Goal: Task Accomplishment & Management: Manage account settings

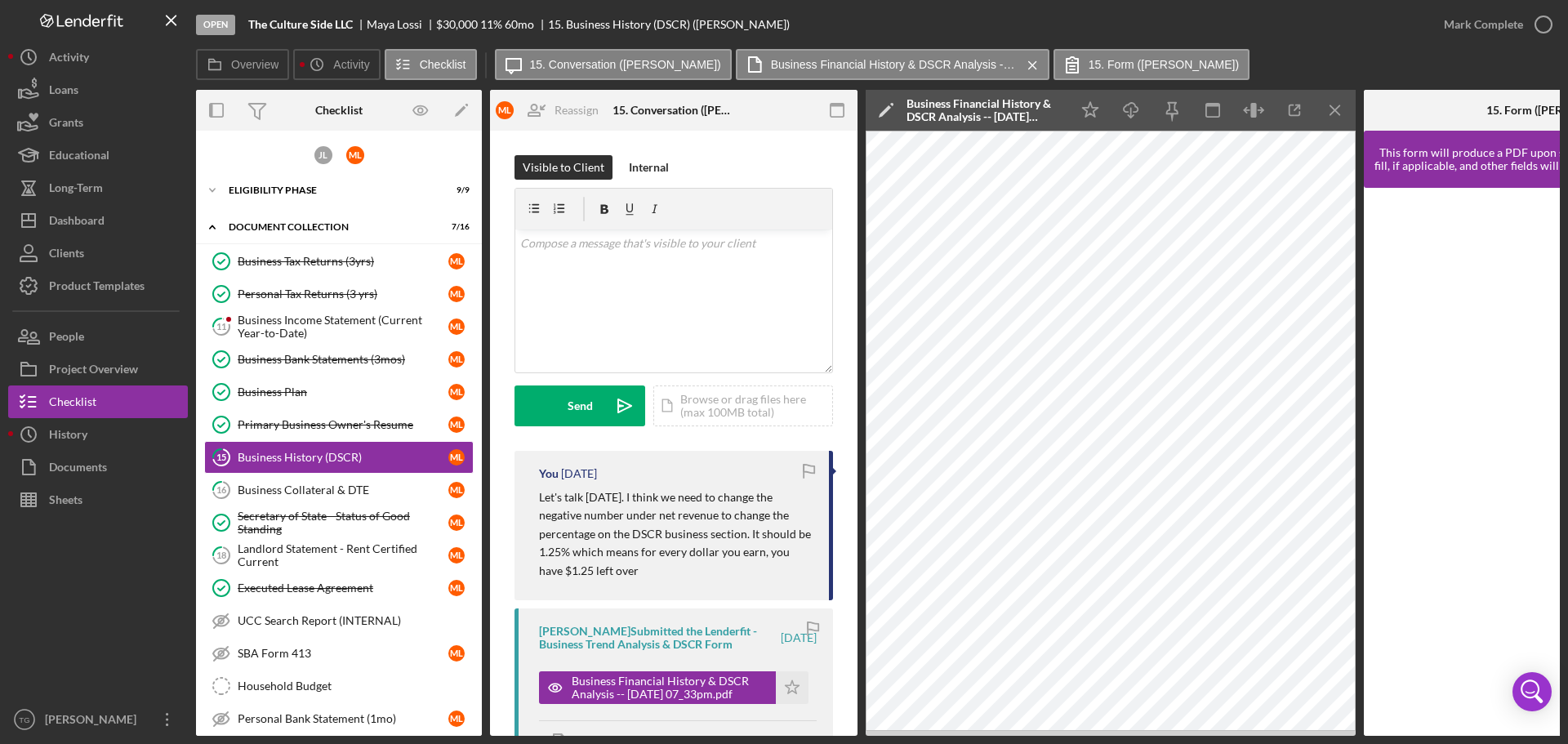
scroll to position [121, 0]
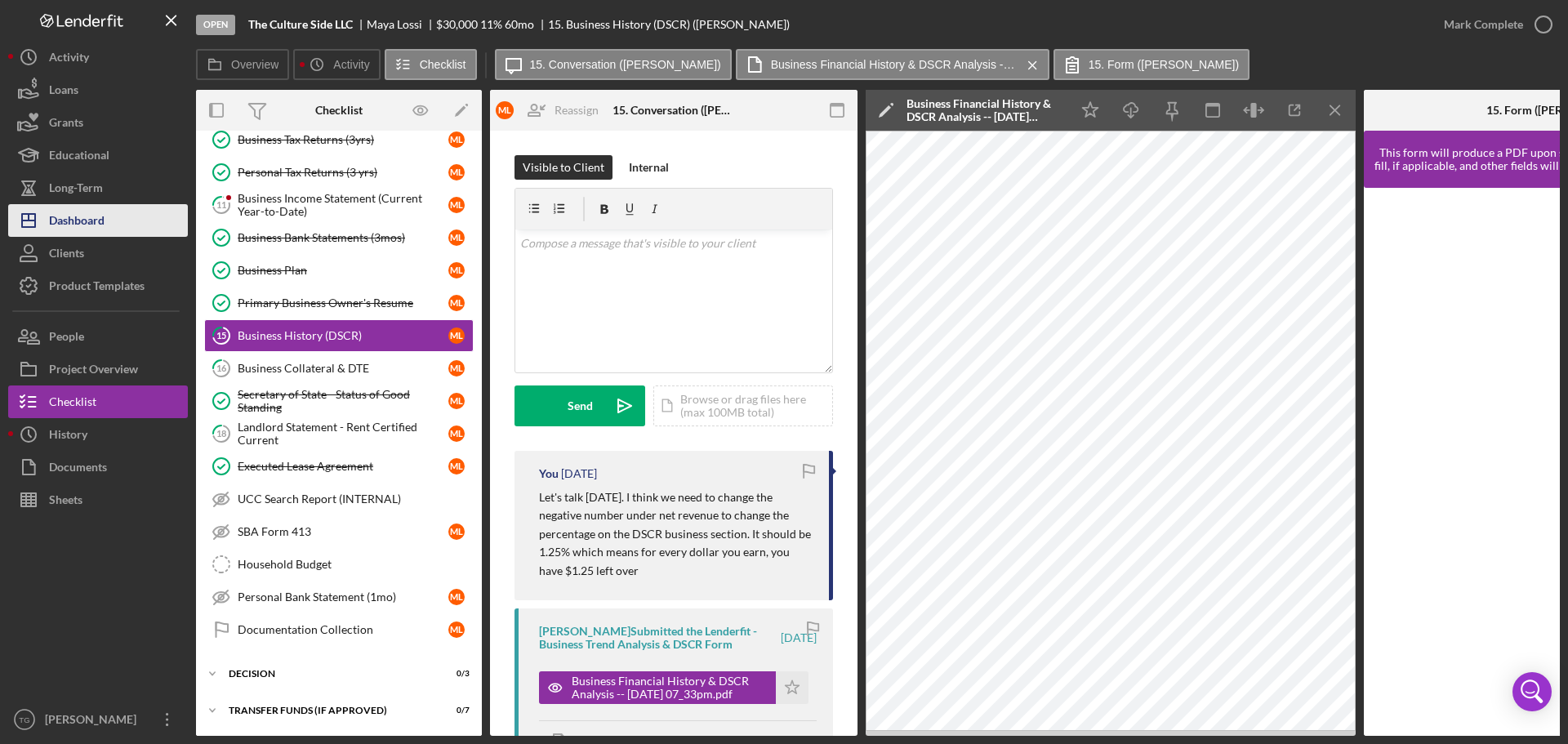
click at [94, 221] on div "Dashboard" at bounding box center [77, 222] width 55 height 36
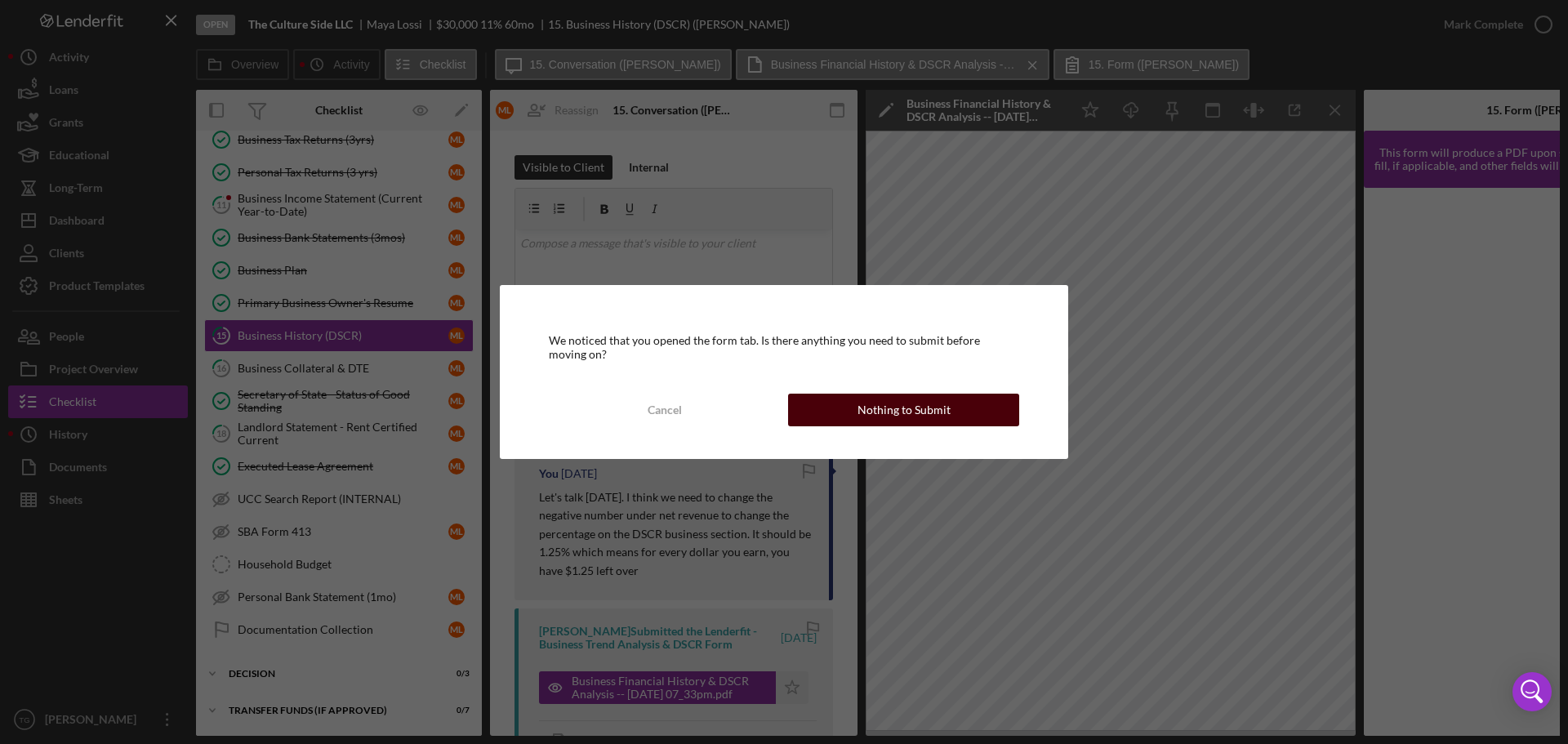
click at [890, 416] on div "Nothing to Submit" at bounding box center [903, 409] width 93 height 33
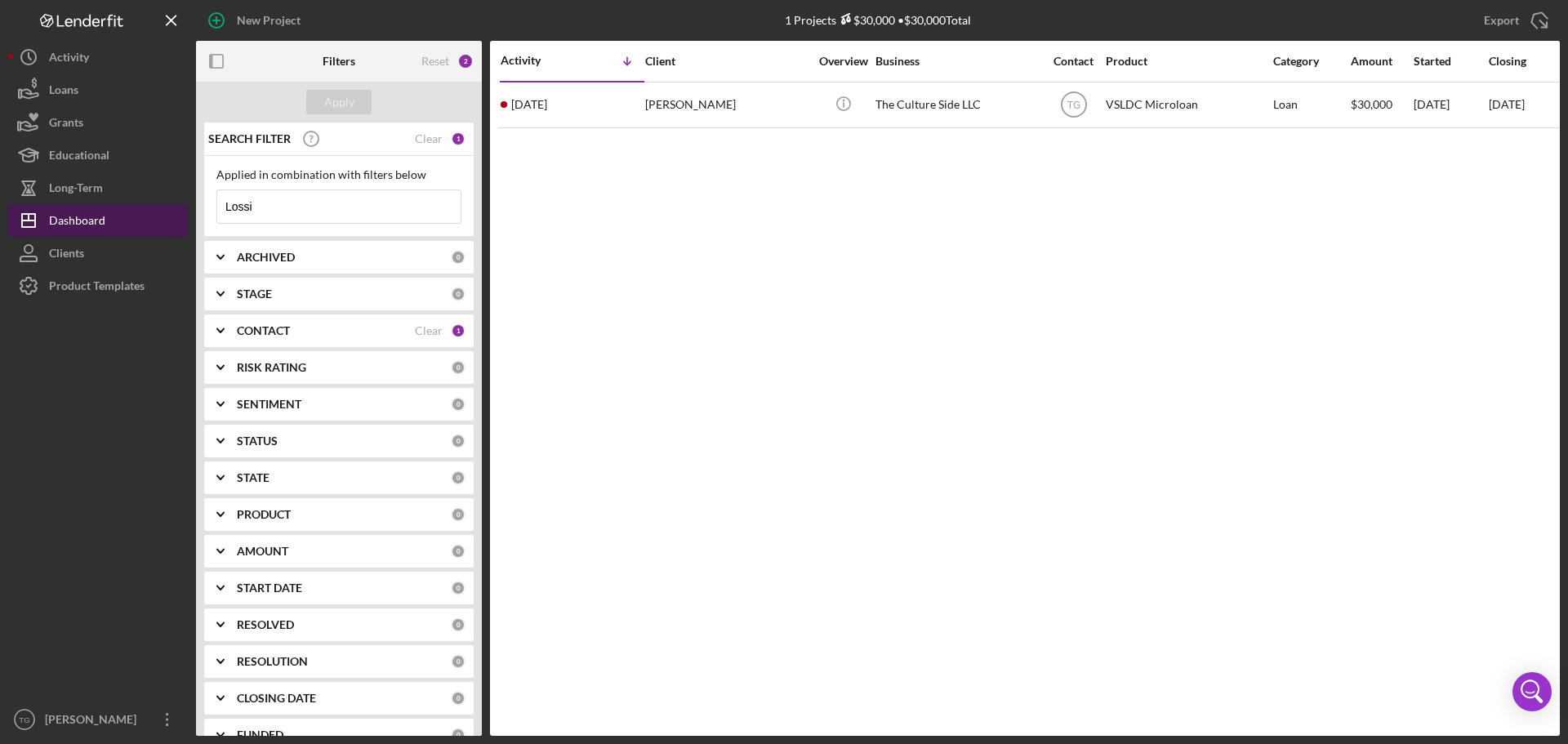
click at [110, 216] on button "Icon/Dashboard Dashboard" at bounding box center [99, 220] width 180 height 33
click at [315, 211] on input "Lossi" at bounding box center [339, 207] width 243 height 33
type input "L"
click at [388, 137] on div "SEARCH FILTER" at bounding box center [327, 139] width 247 height 41
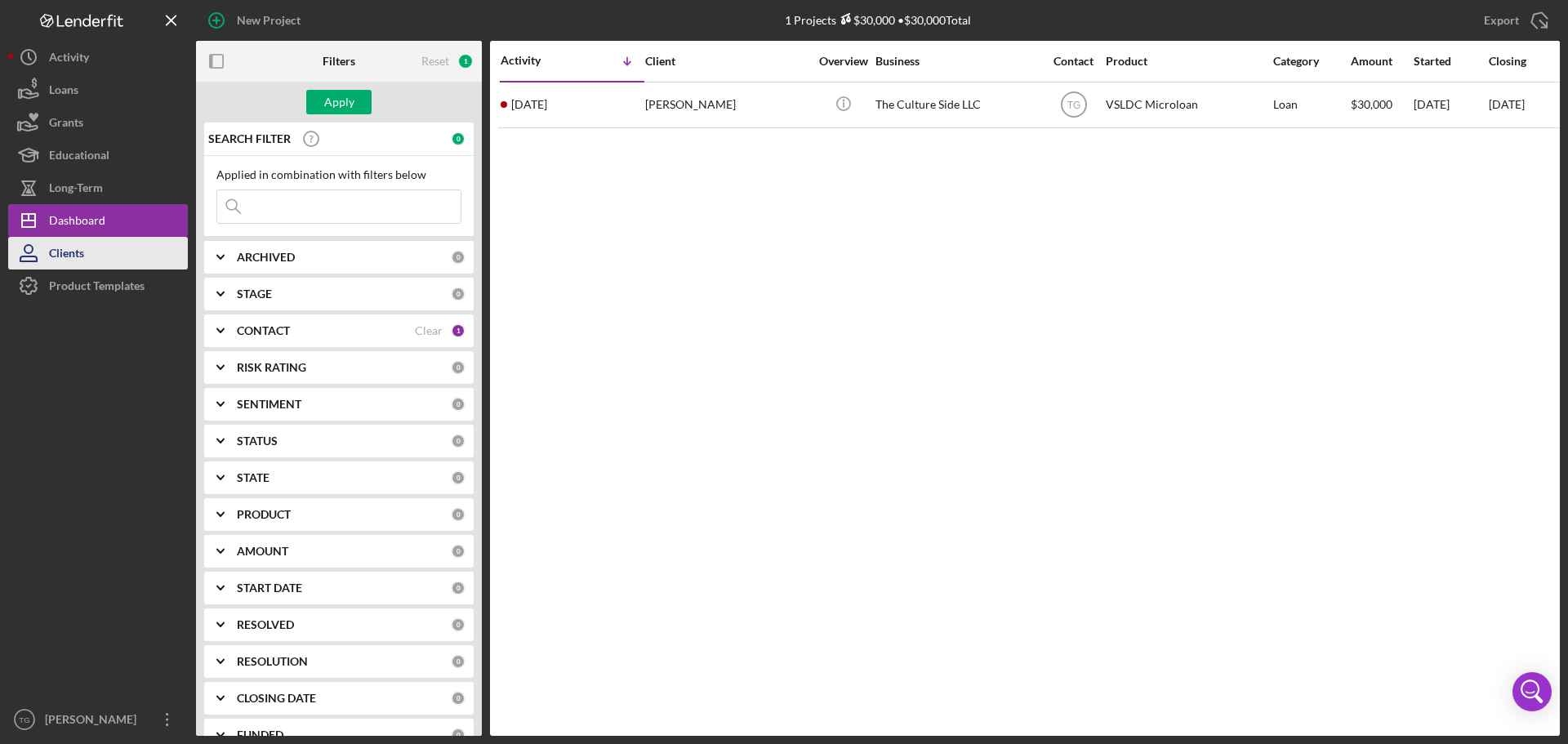
click at [83, 249] on div "Clients" at bounding box center [66, 255] width 35 height 36
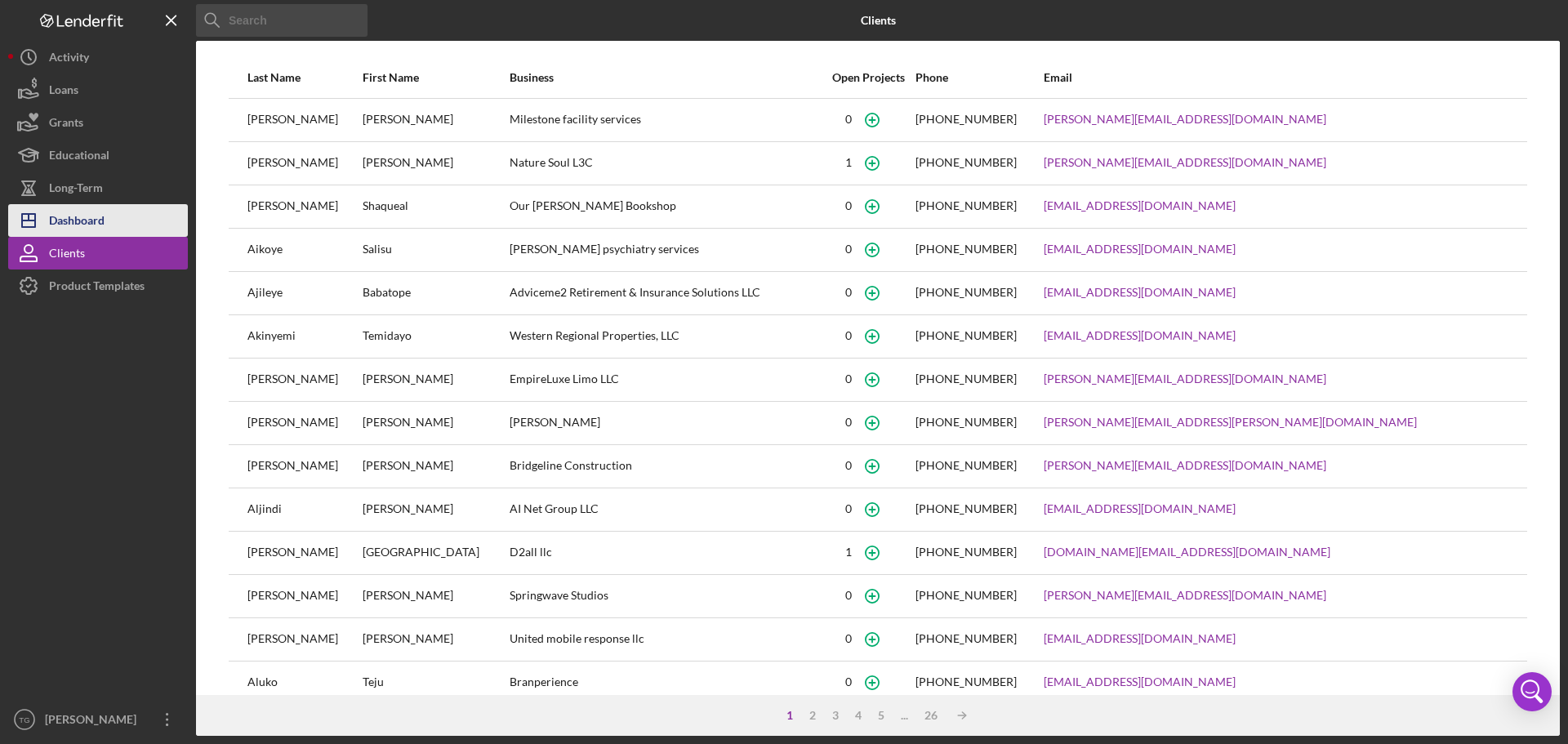
click at [82, 220] on div "Dashboard" at bounding box center [77, 222] width 55 height 36
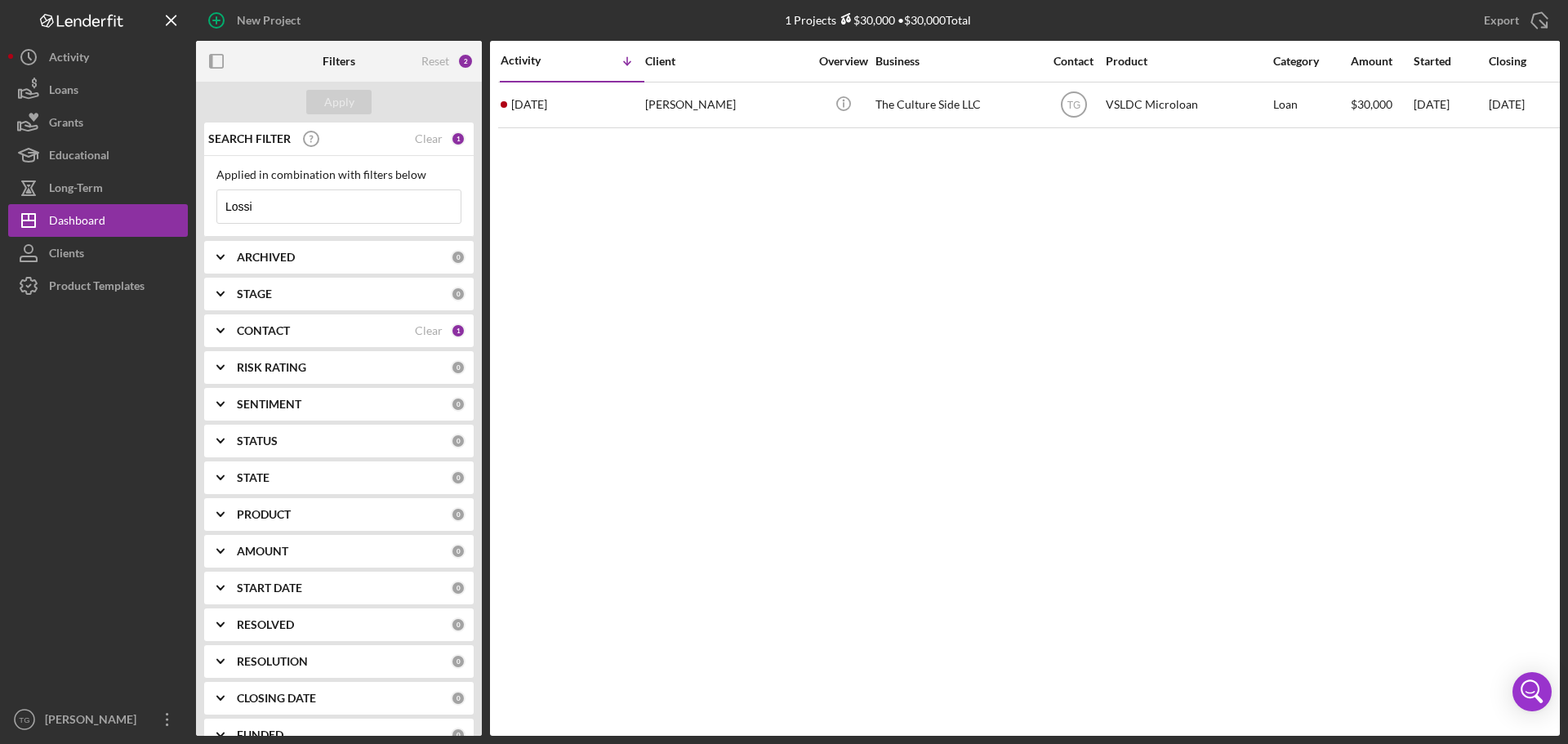
click at [254, 215] on input "Lossi" at bounding box center [339, 207] width 243 height 33
type input "L"
click at [349, 96] on div "Apply" at bounding box center [340, 102] width 31 height 25
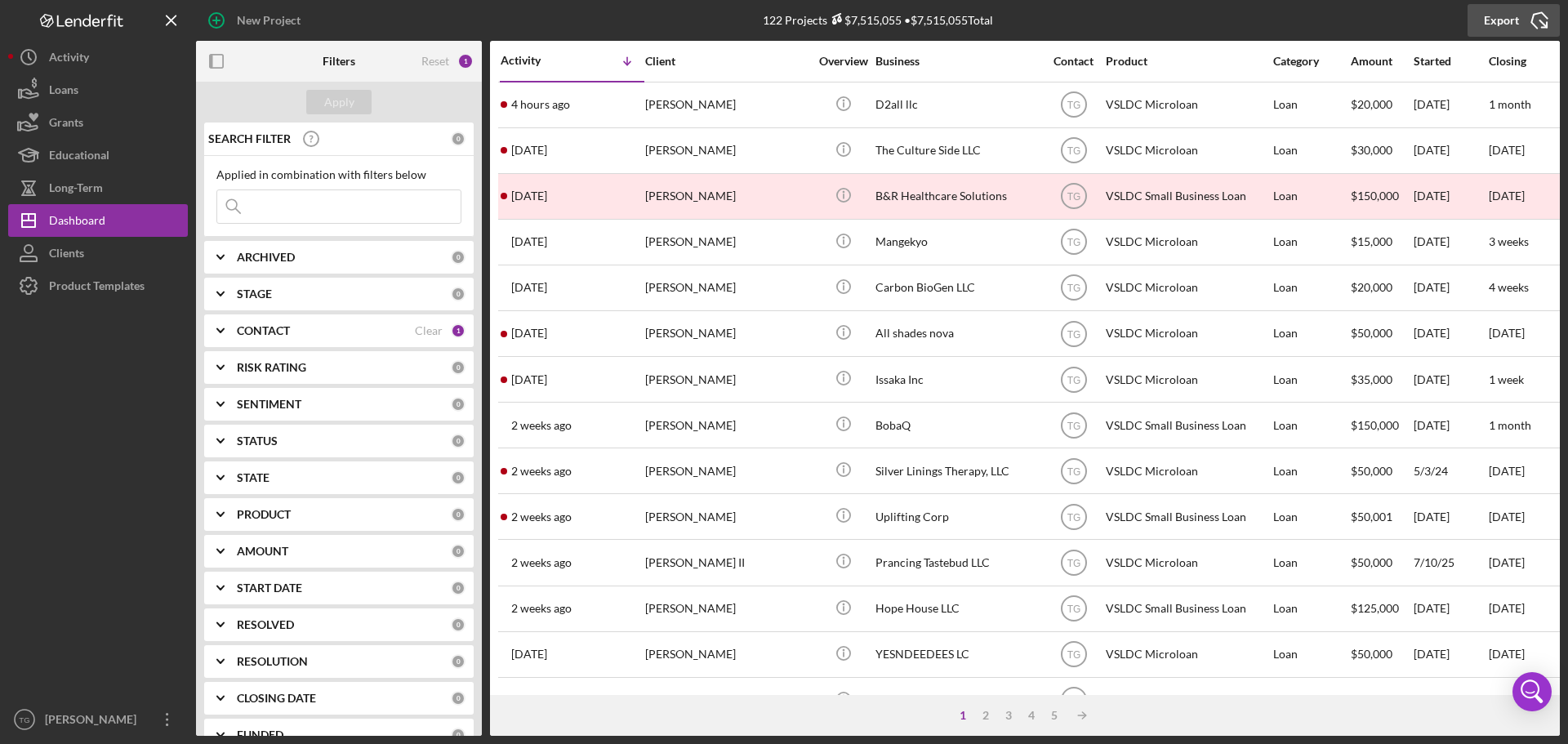
click at [1496, 17] on div "Export" at bounding box center [1501, 20] width 35 height 33
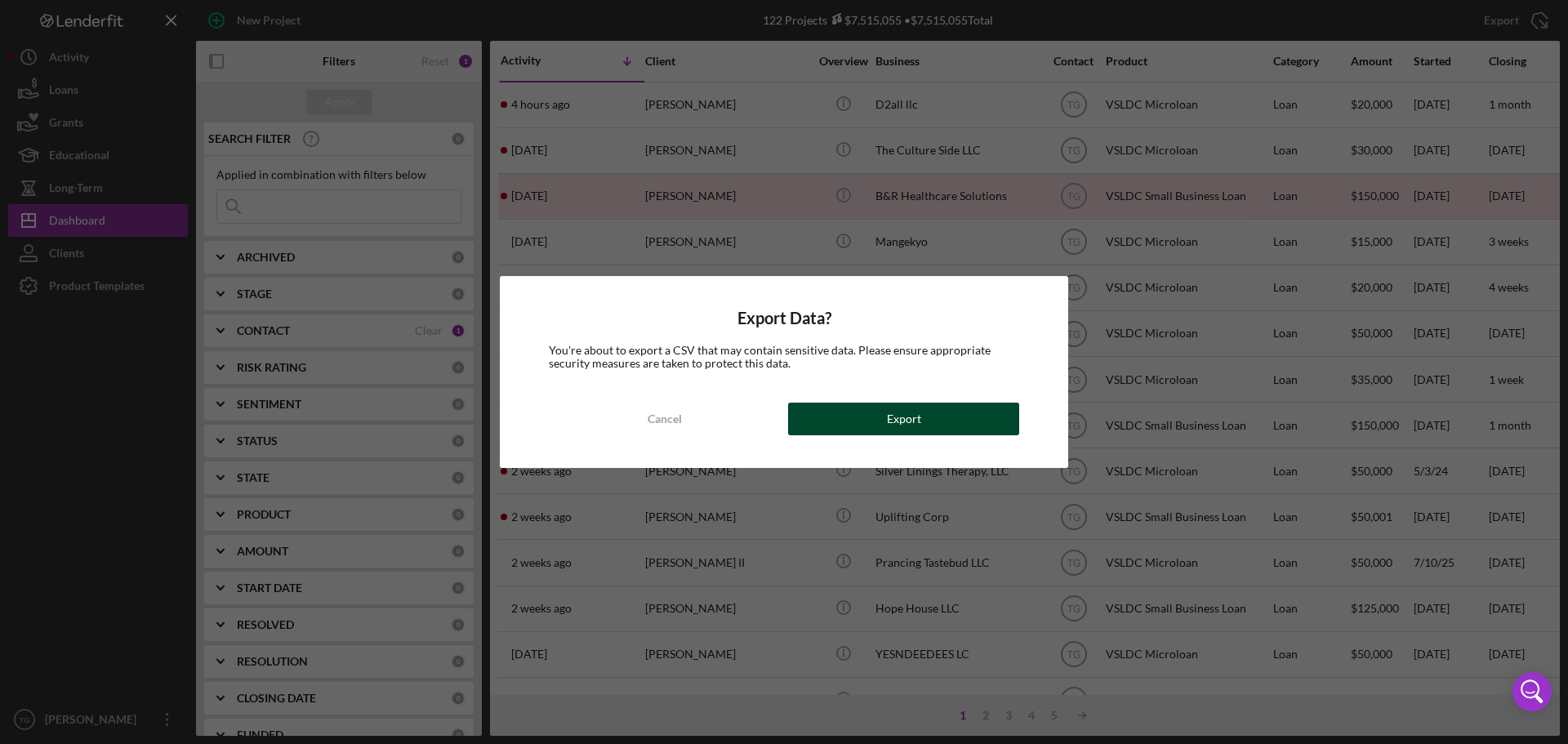
click at [920, 421] on button "Export" at bounding box center [904, 419] width 232 height 33
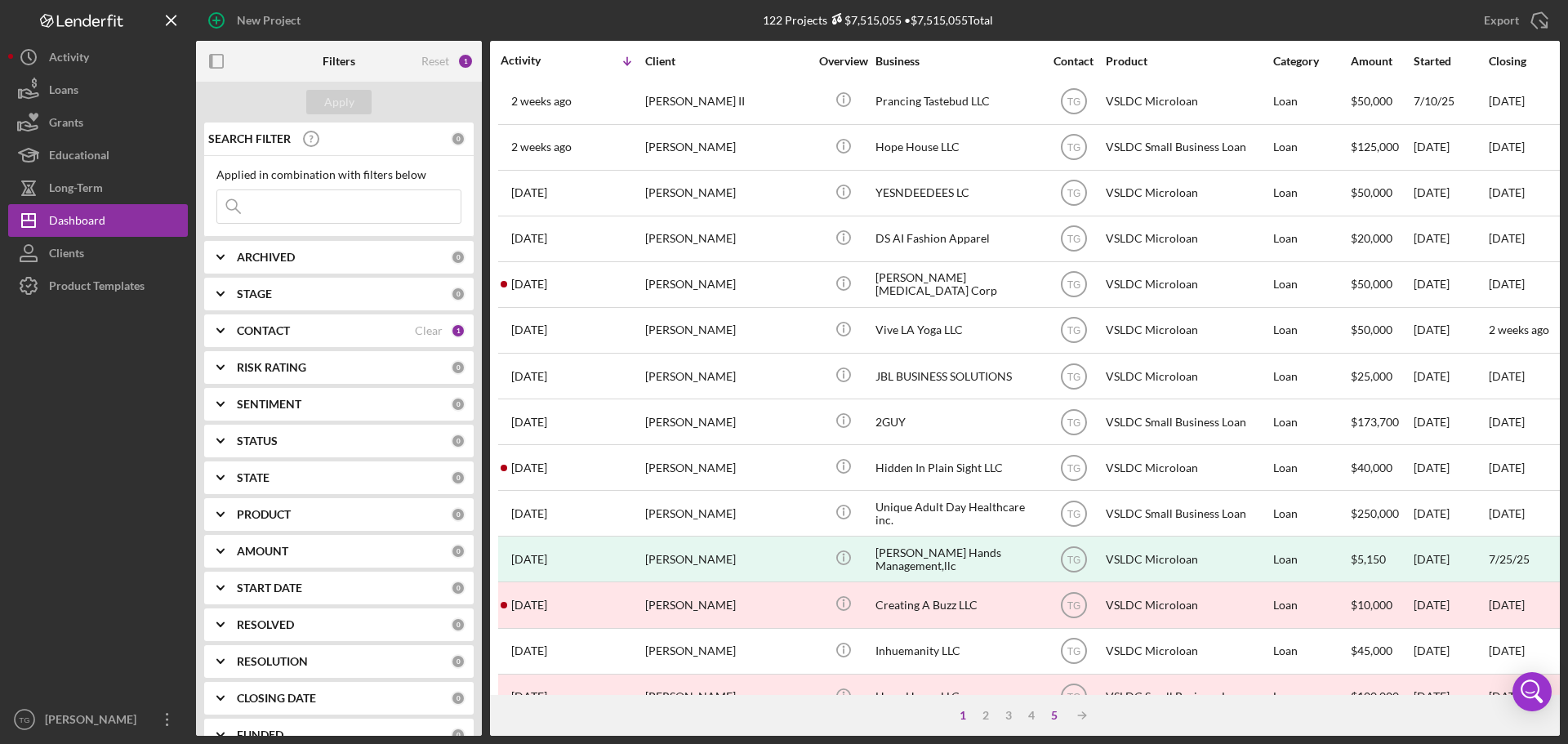
scroll to position [490, 0]
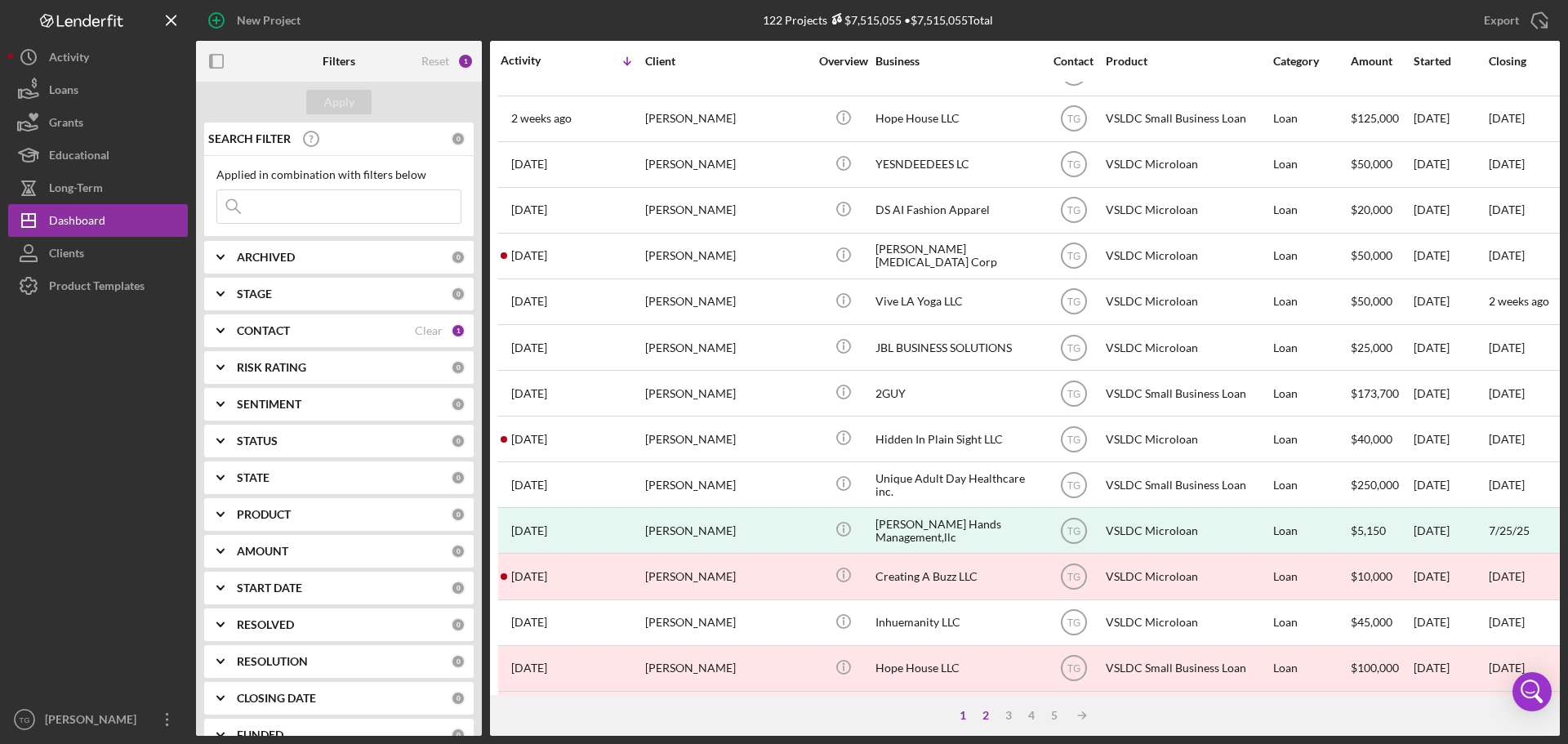
click at [983, 717] on div "2" at bounding box center [985, 715] width 23 height 13
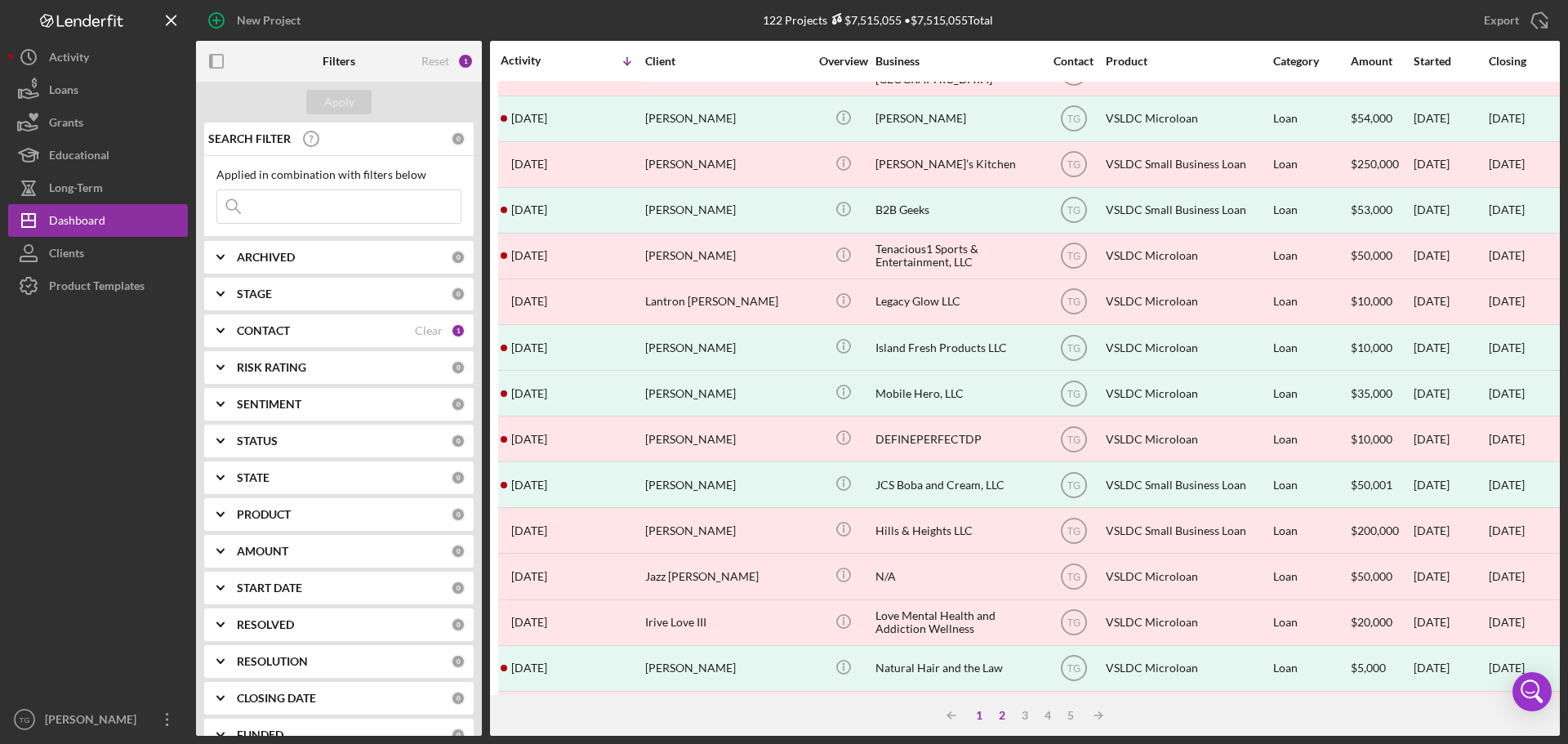
click at [981, 718] on div "1" at bounding box center [980, 715] width 23 height 13
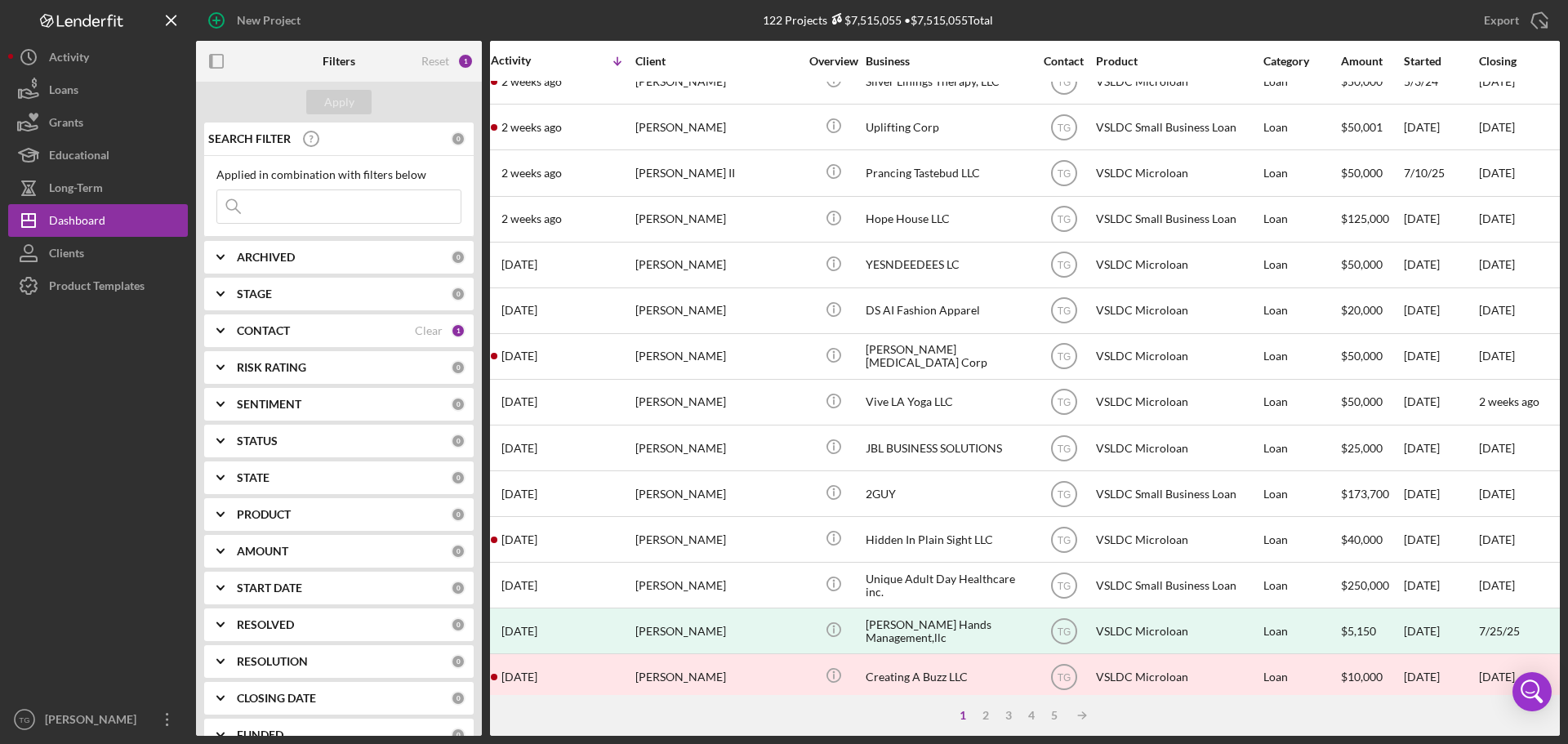
scroll to position [389, 0]
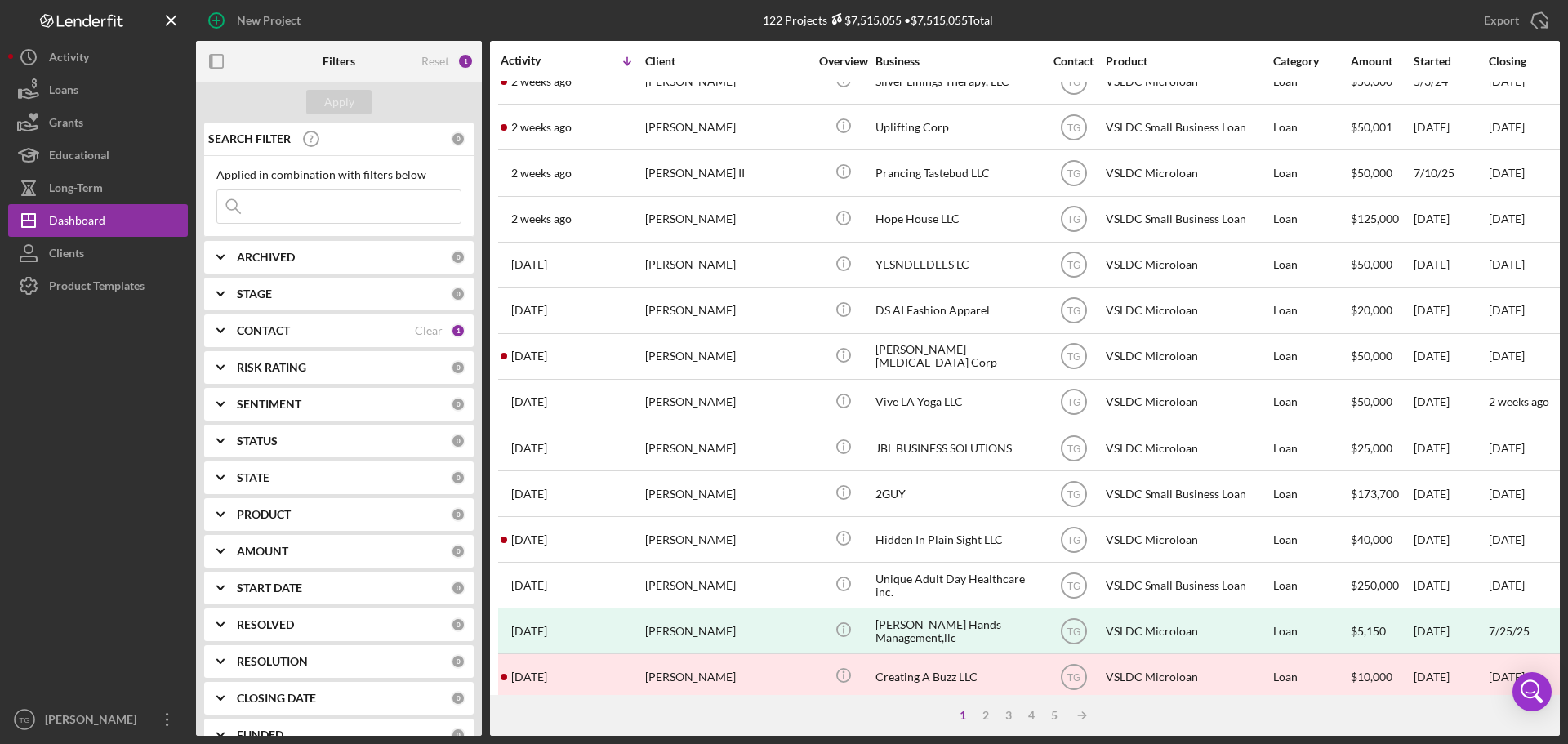
click at [219, 252] on icon "Icon/Expander" at bounding box center [220, 257] width 41 height 41
click at [229, 328] on input "Active" at bounding box center [225, 323] width 16 height 16
checkbox input "true"
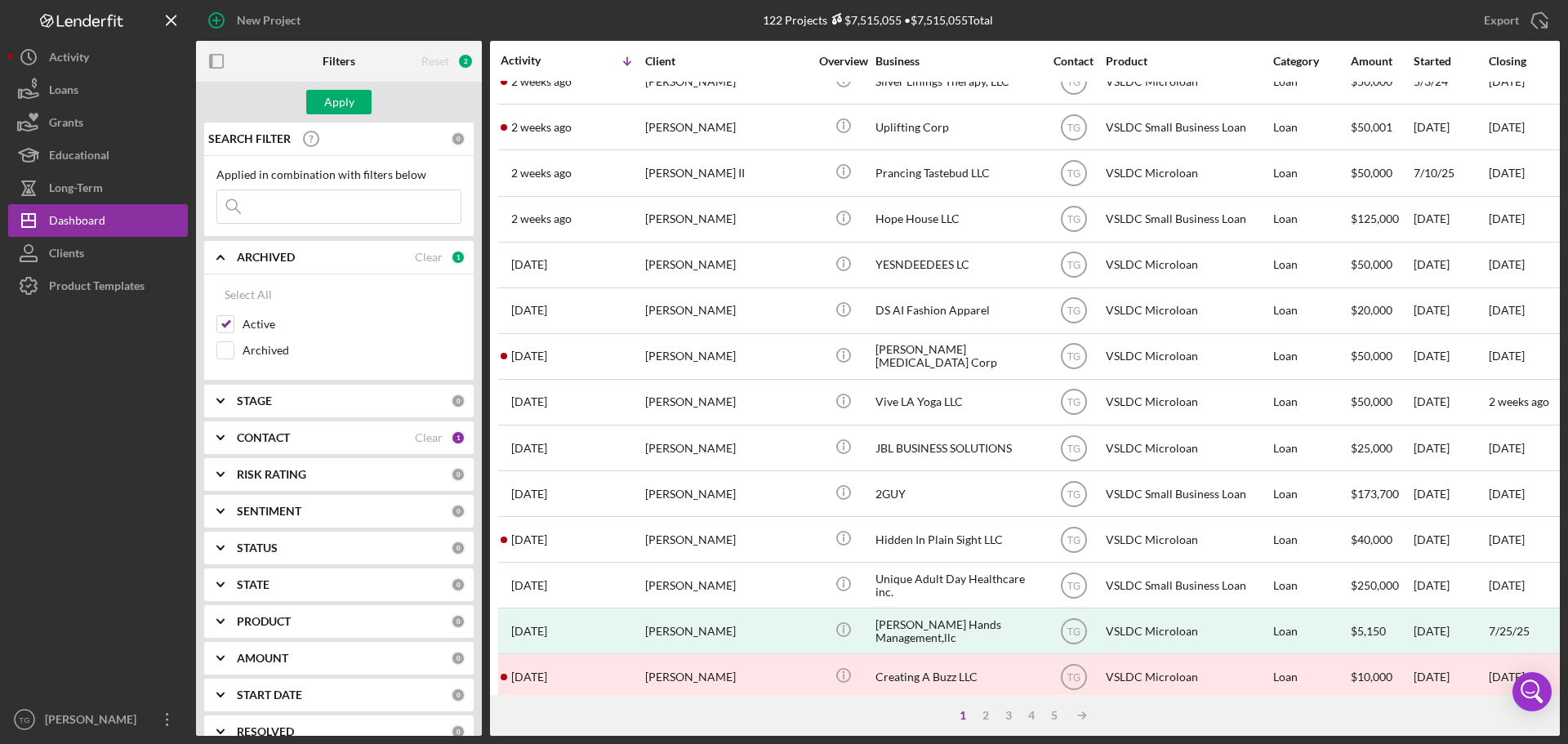
click at [222, 435] on icon "Icon/Expander" at bounding box center [220, 437] width 41 height 41
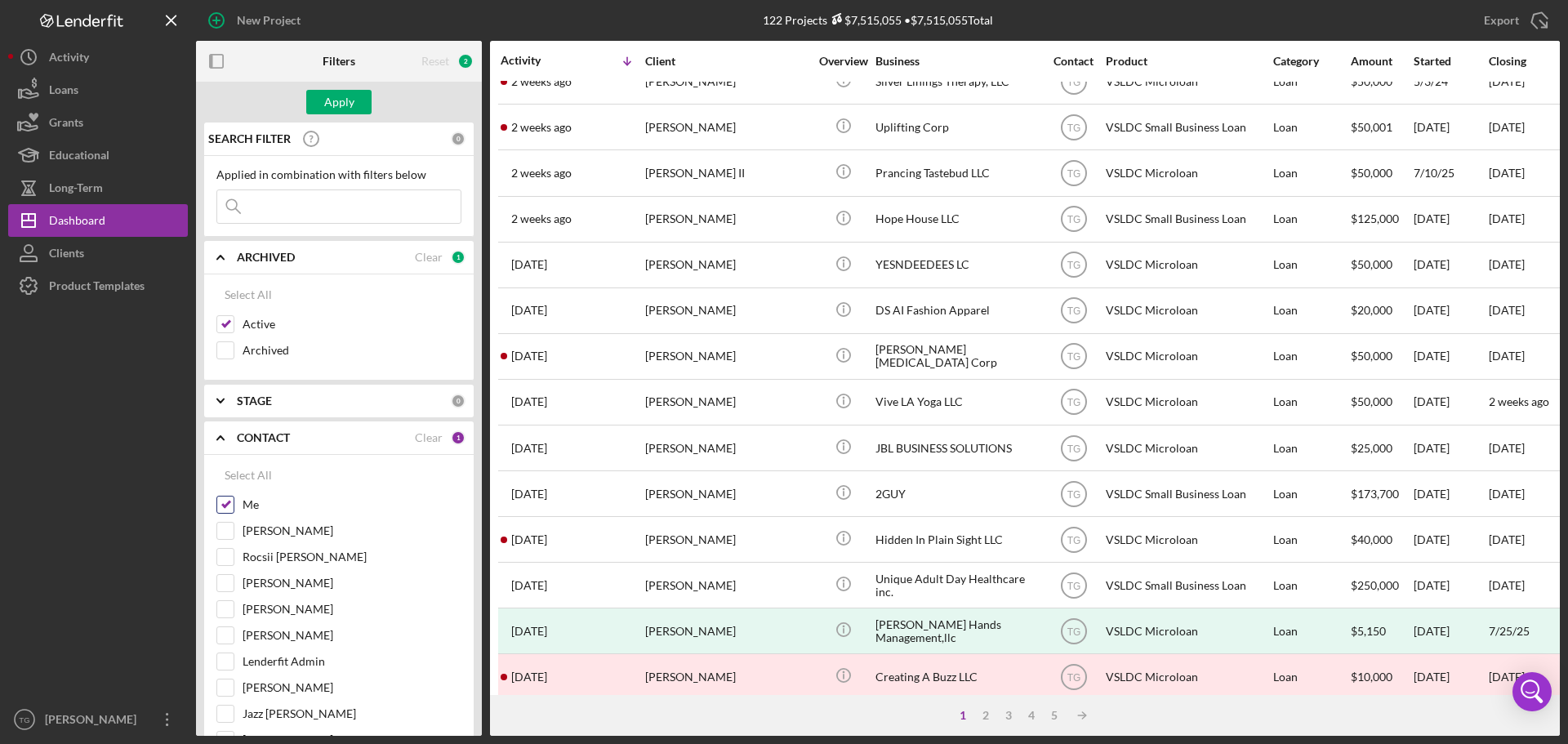
click at [230, 500] on input "Me" at bounding box center [225, 504] width 16 height 16
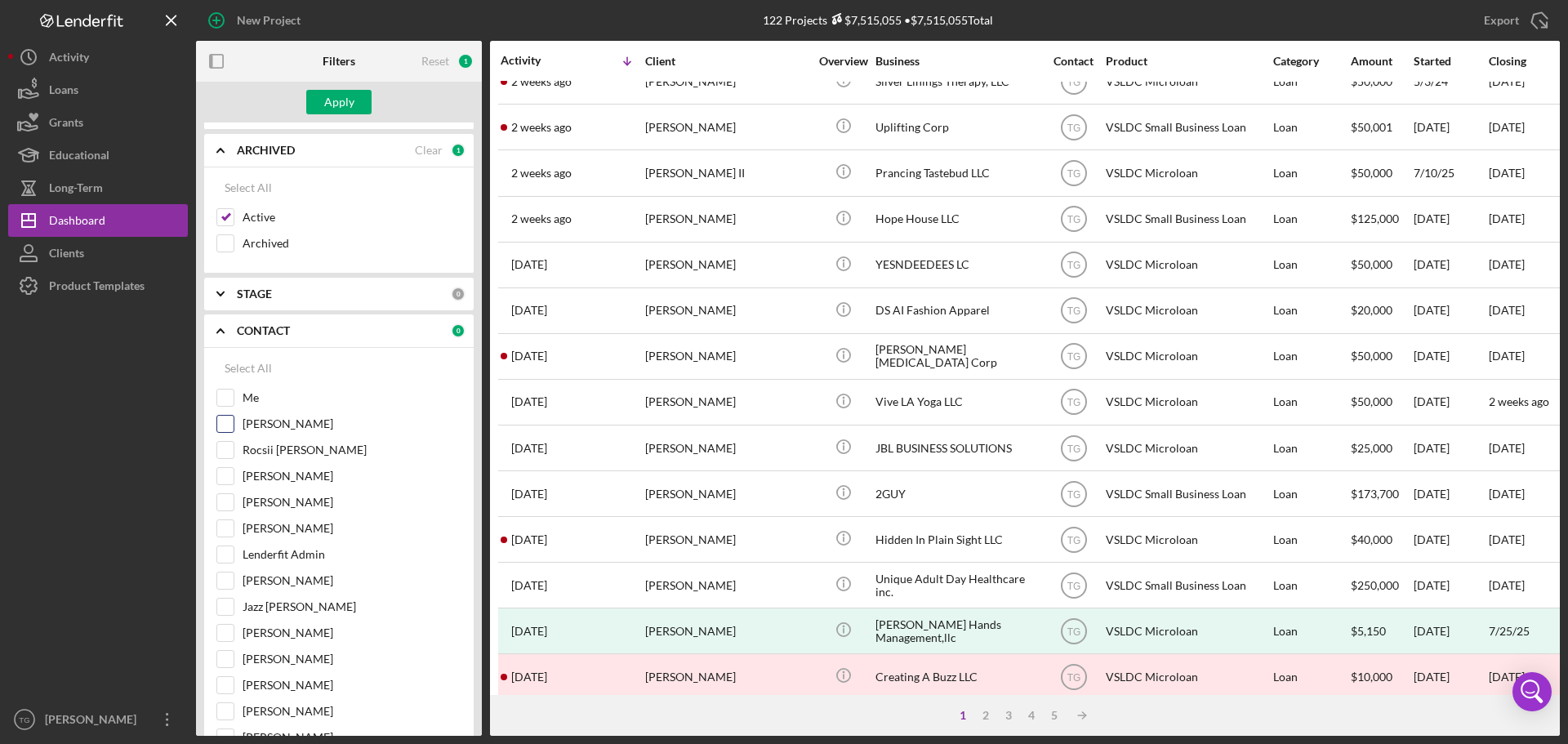
scroll to position [81, 0]
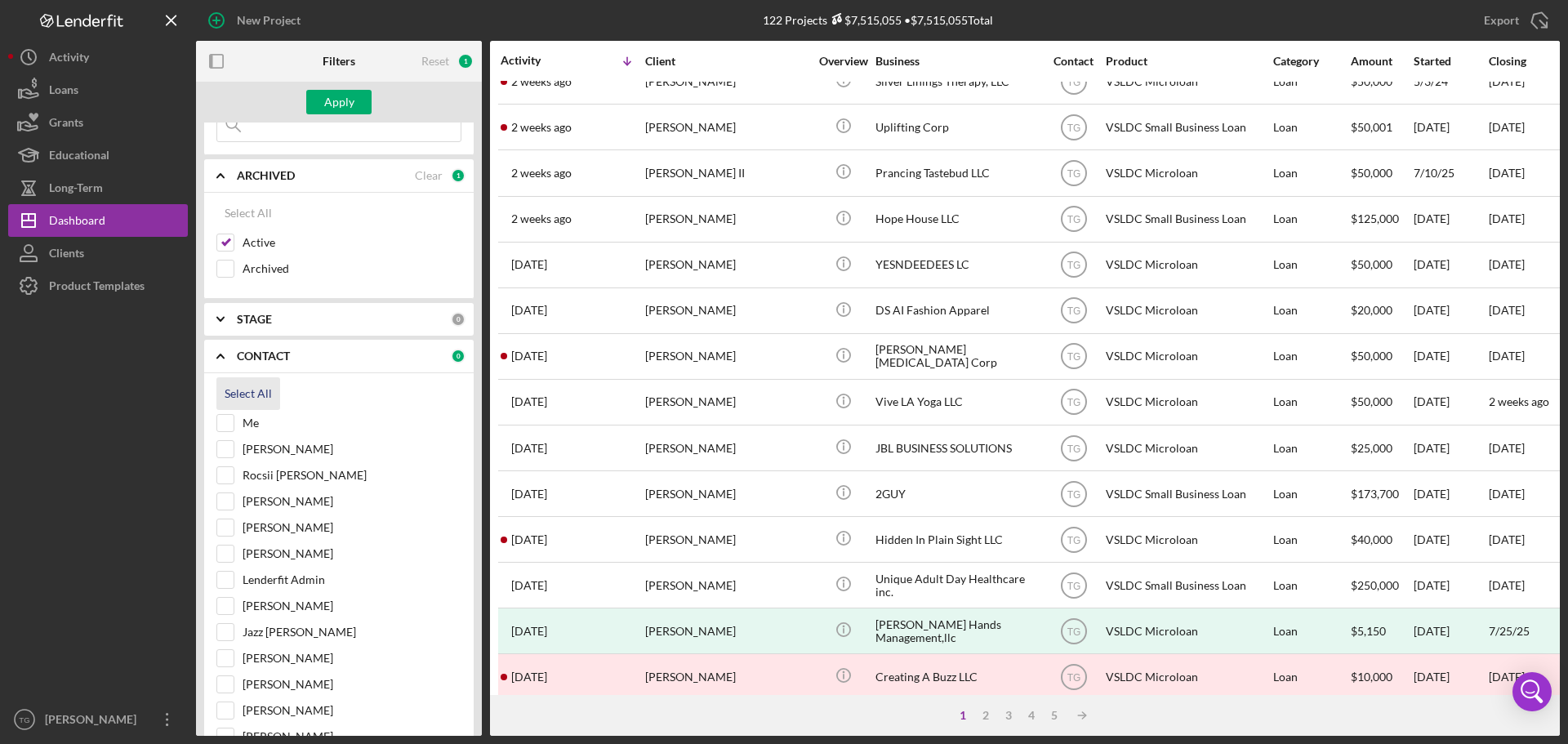
click at [259, 391] on div "Select All" at bounding box center [249, 393] width 48 height 33
checkbox input "true"
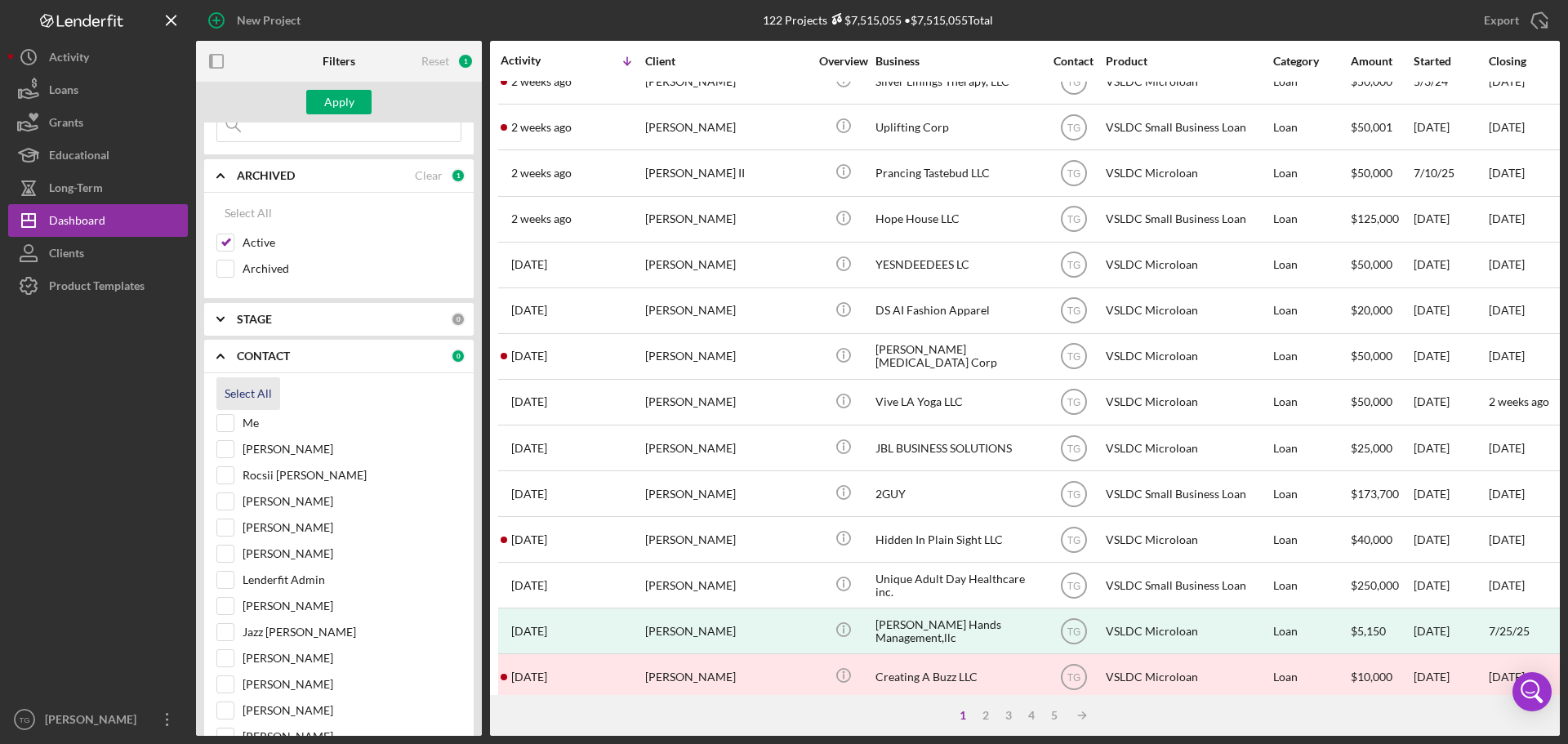
checkbox input "true"
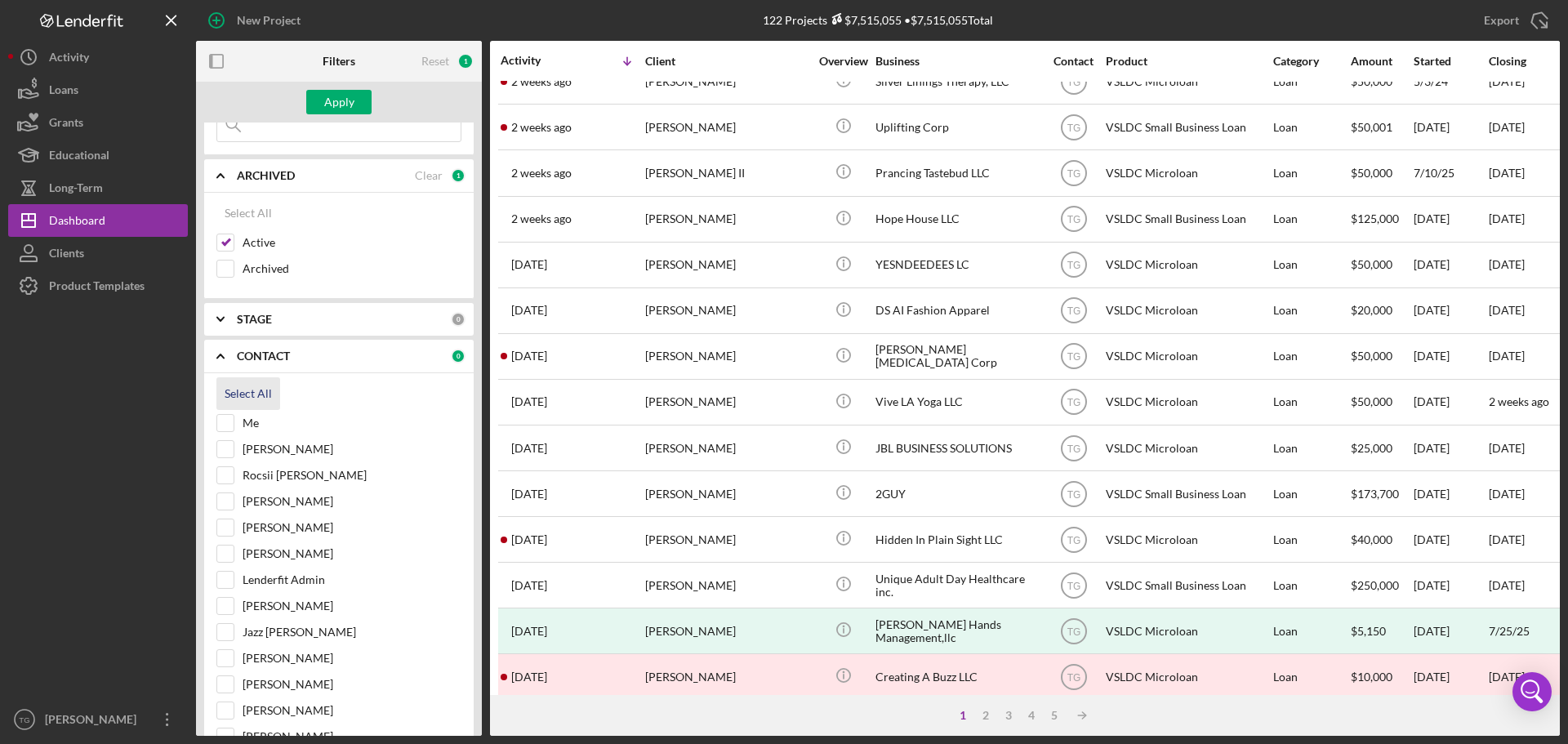
checkbox input "true"
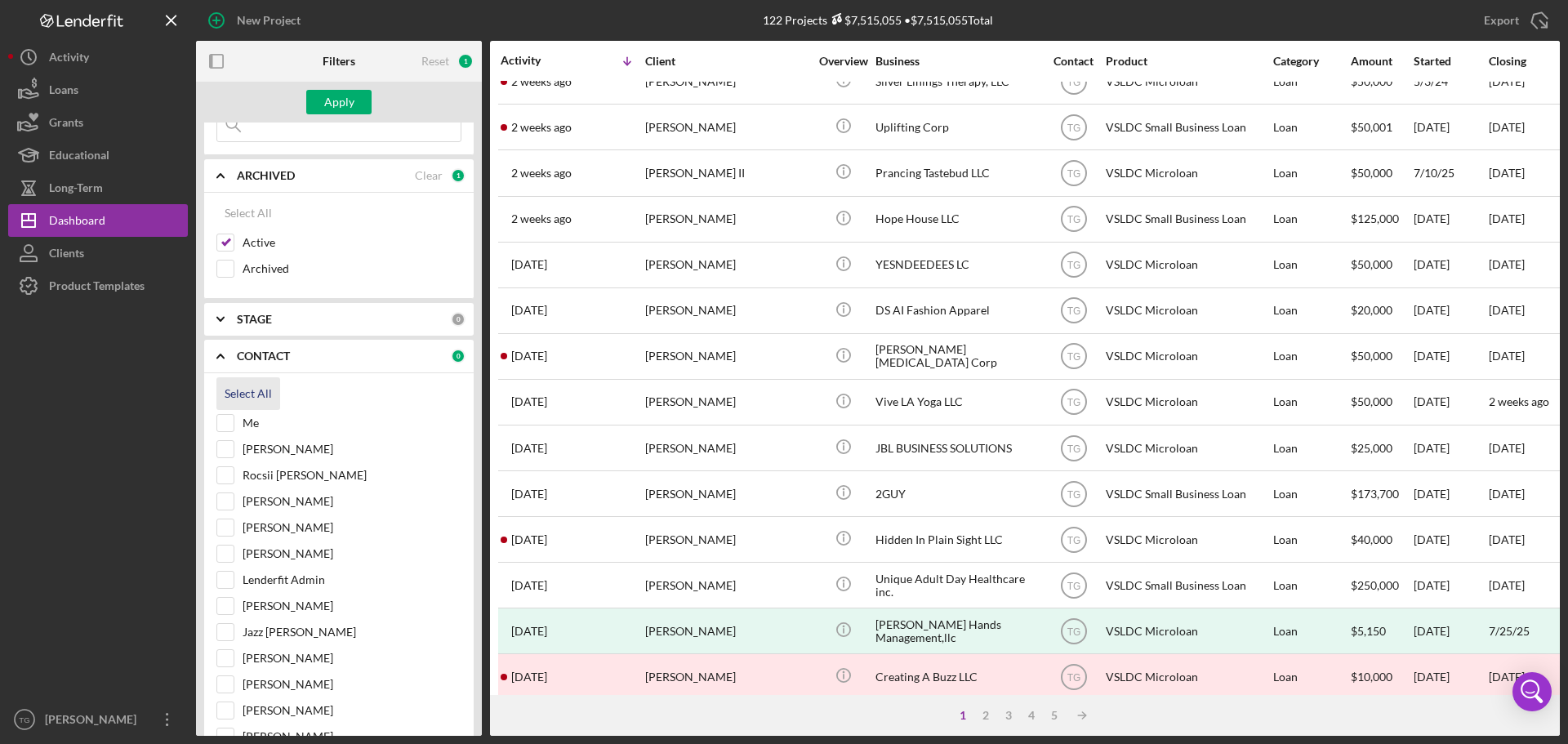
checkbox input "true"
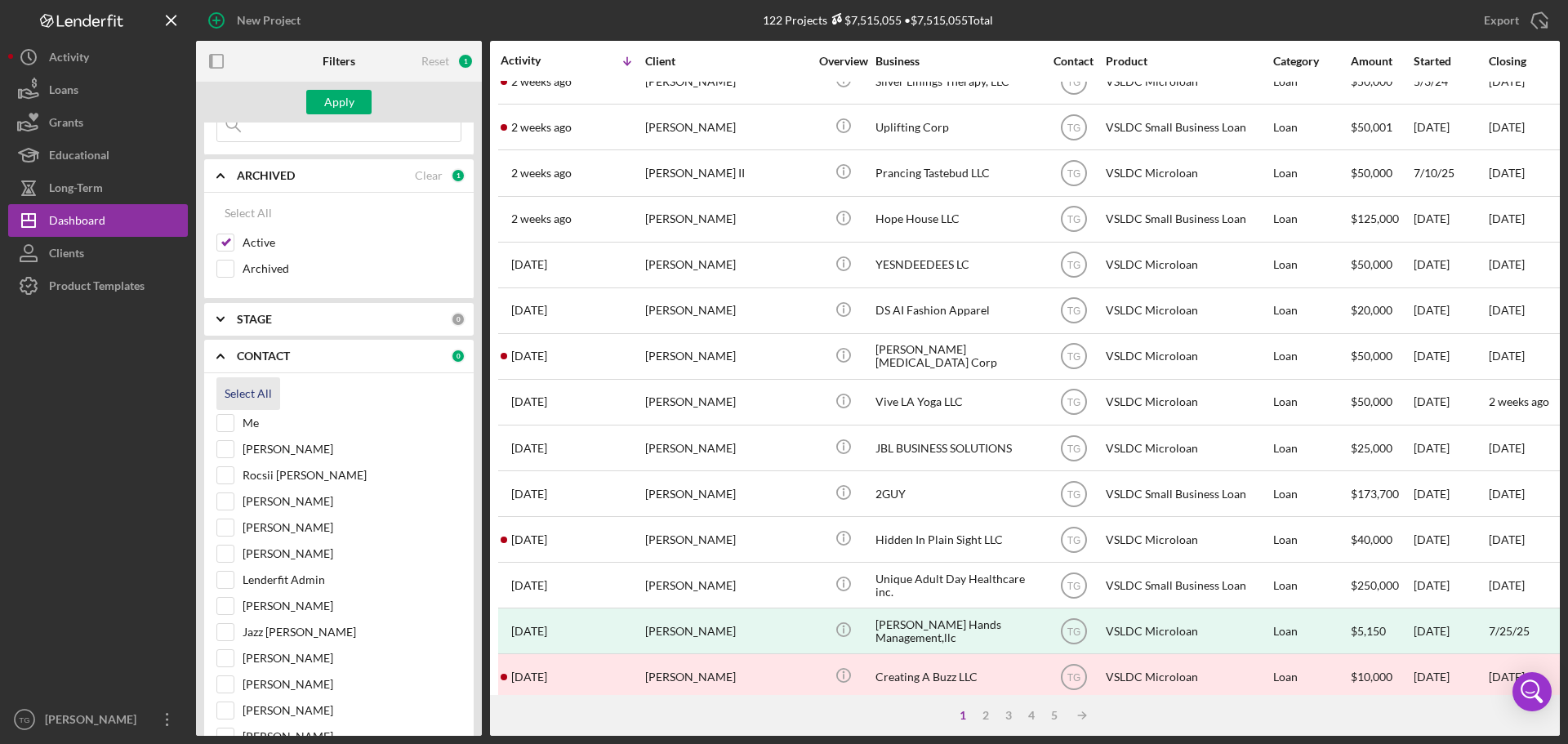
checkbox input "true"
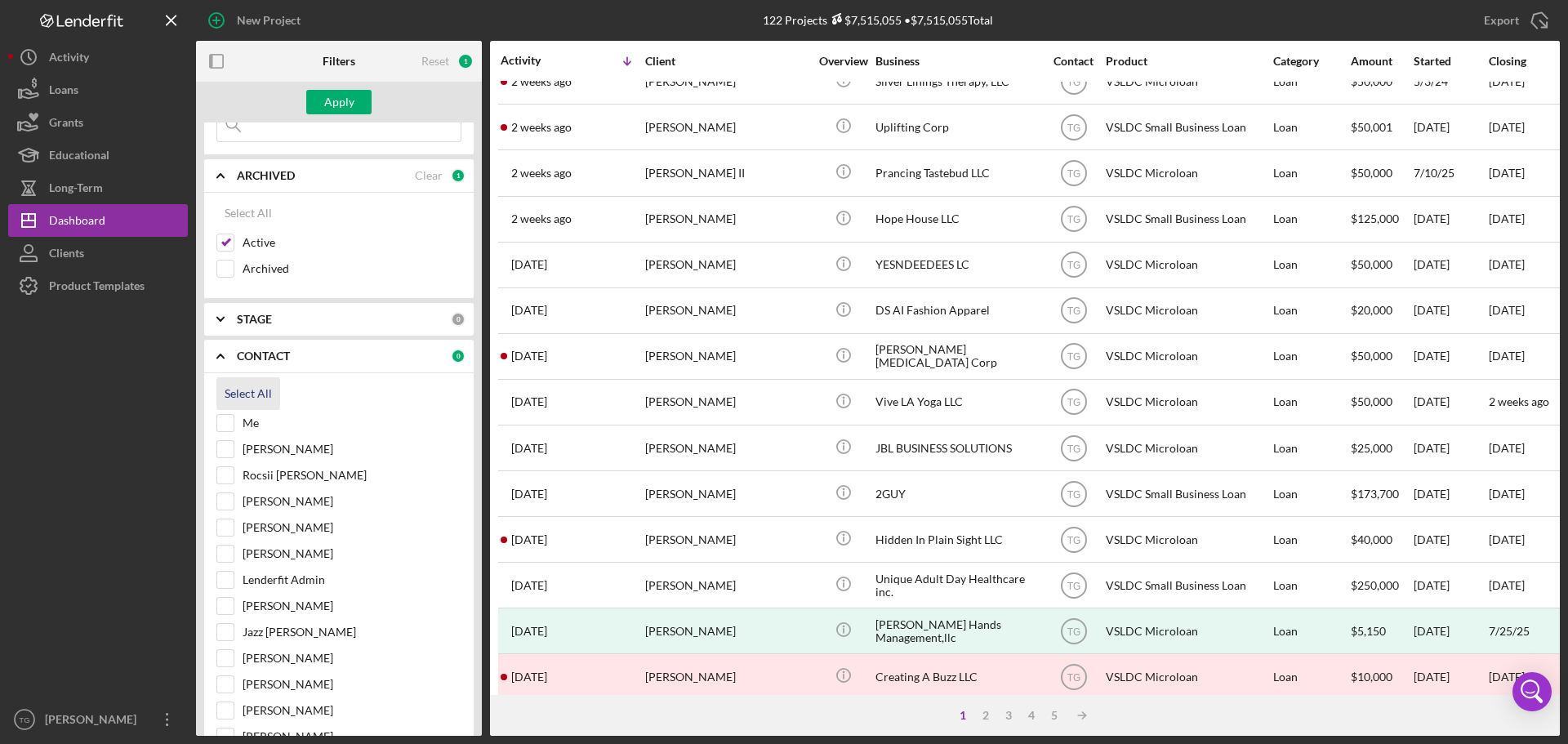
checkbox input "true"
click at [343, 99] on div "Apply" at bounding box center [340, 102] width 31 height 25
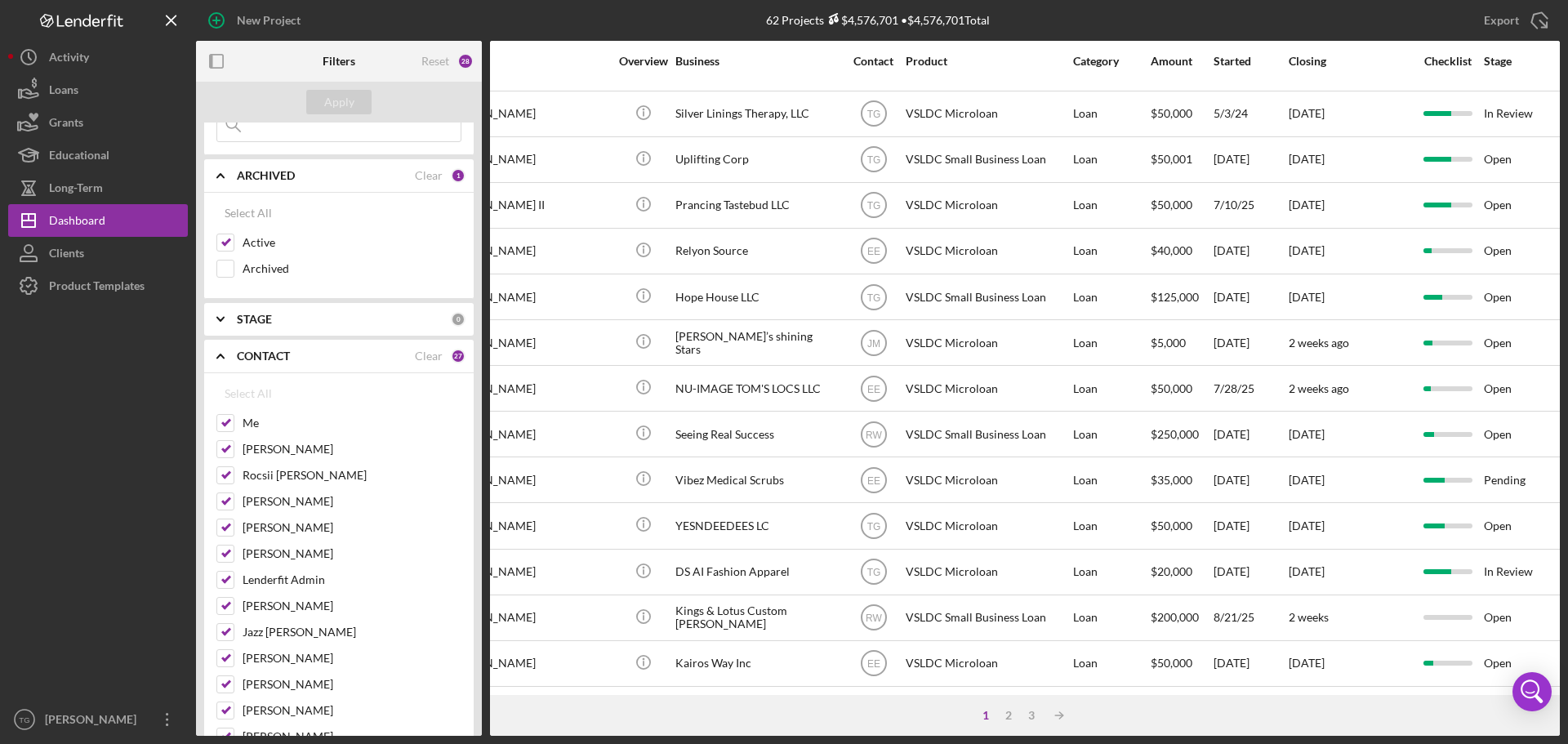
scroll to position [553, 0]
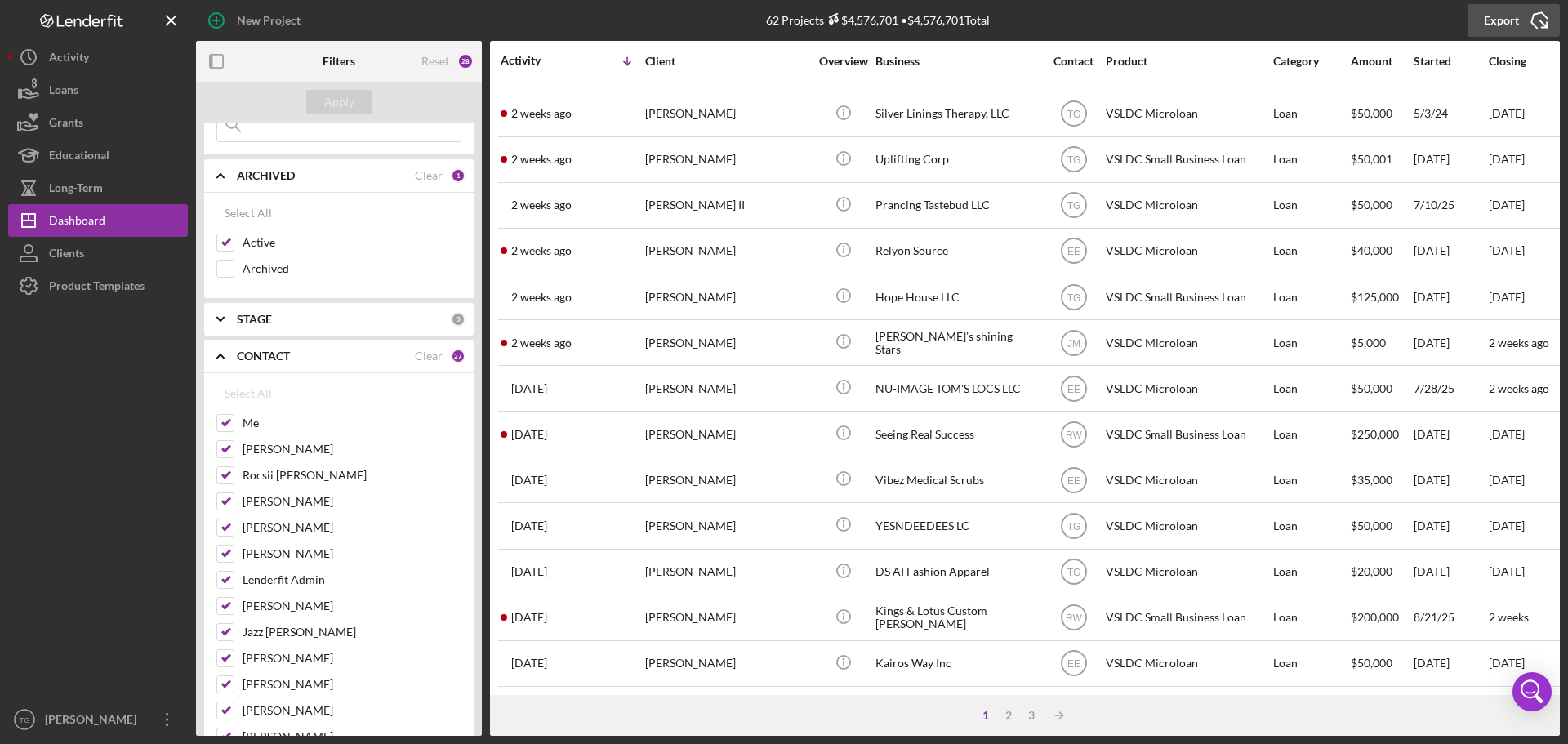
click at [1498, 19] on div "Export" at bounding box center [1501, 20] width 35 height 33
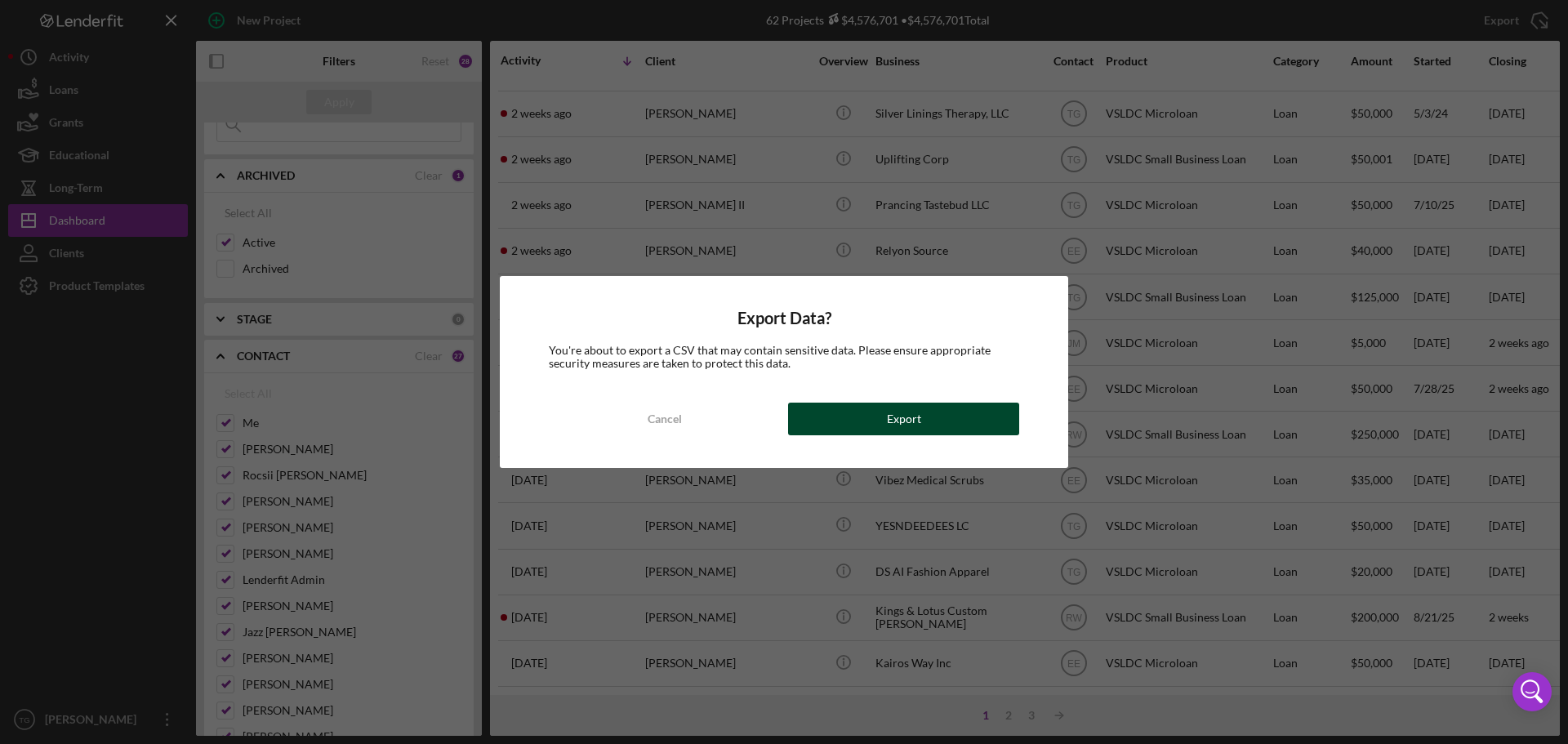
click at [860, 414] on button "Export" at bounding box center [904, 419] width 232 height 33
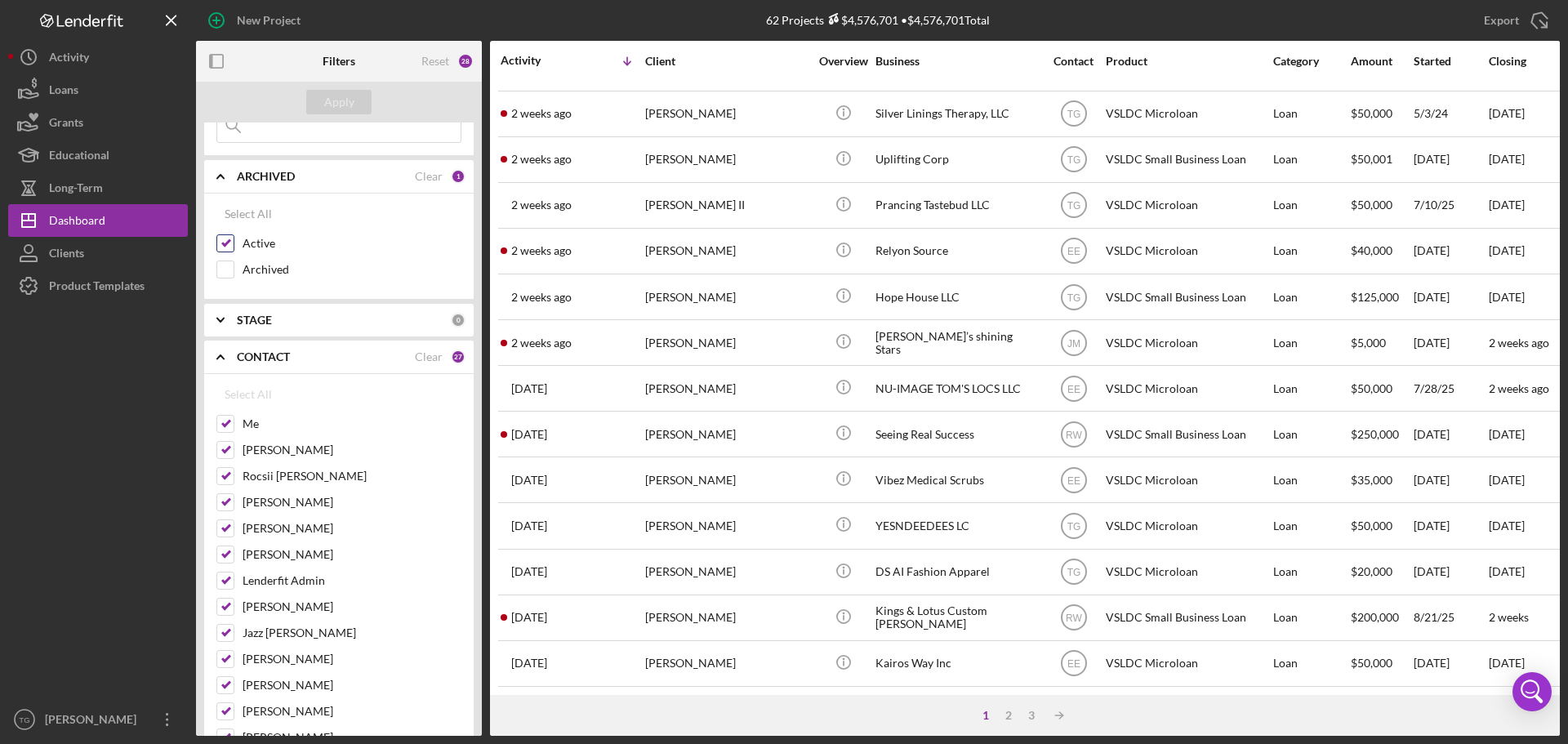
scroll to position [0, 0]
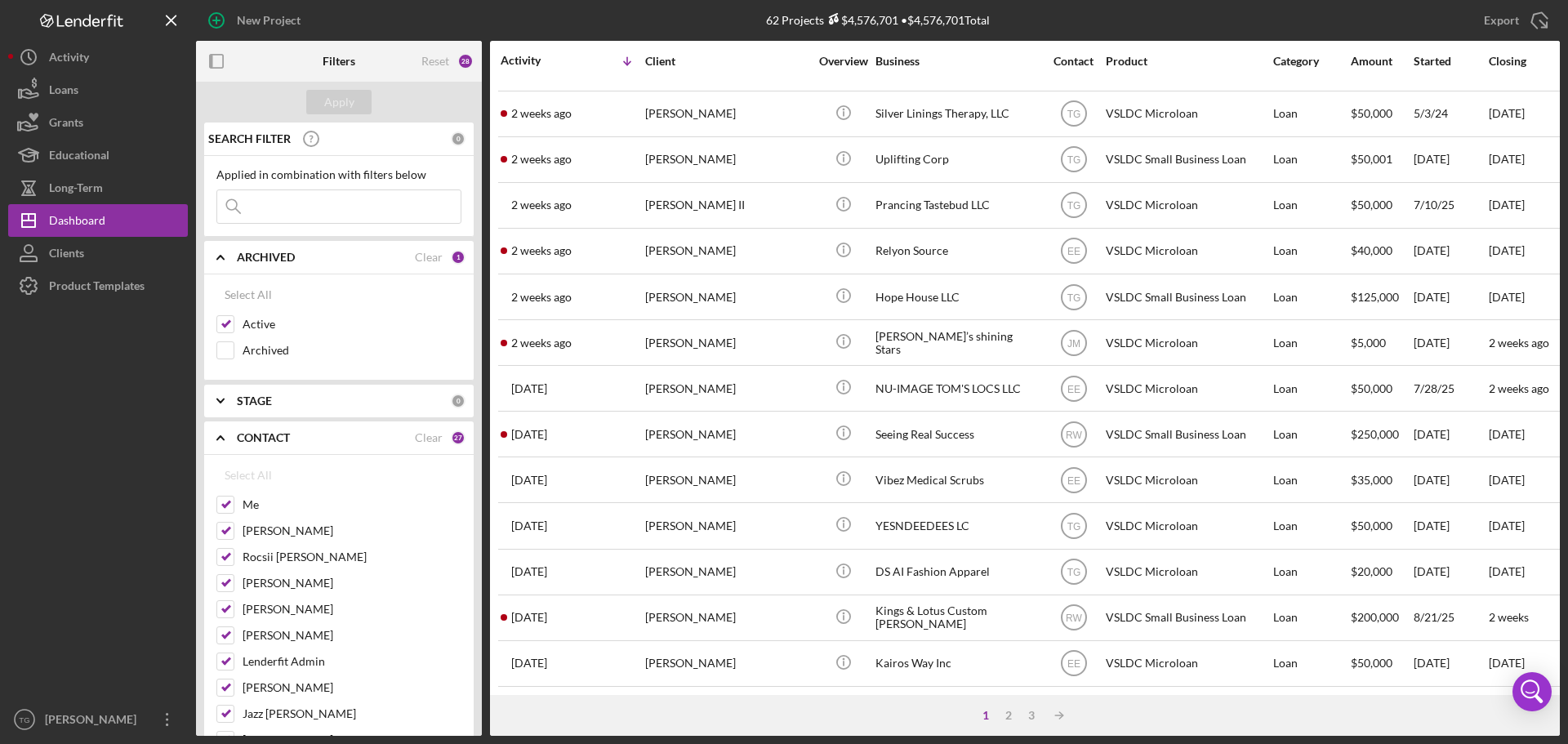
click at [276, 205] on input at bounding box center [339, 207] width 243 height 33
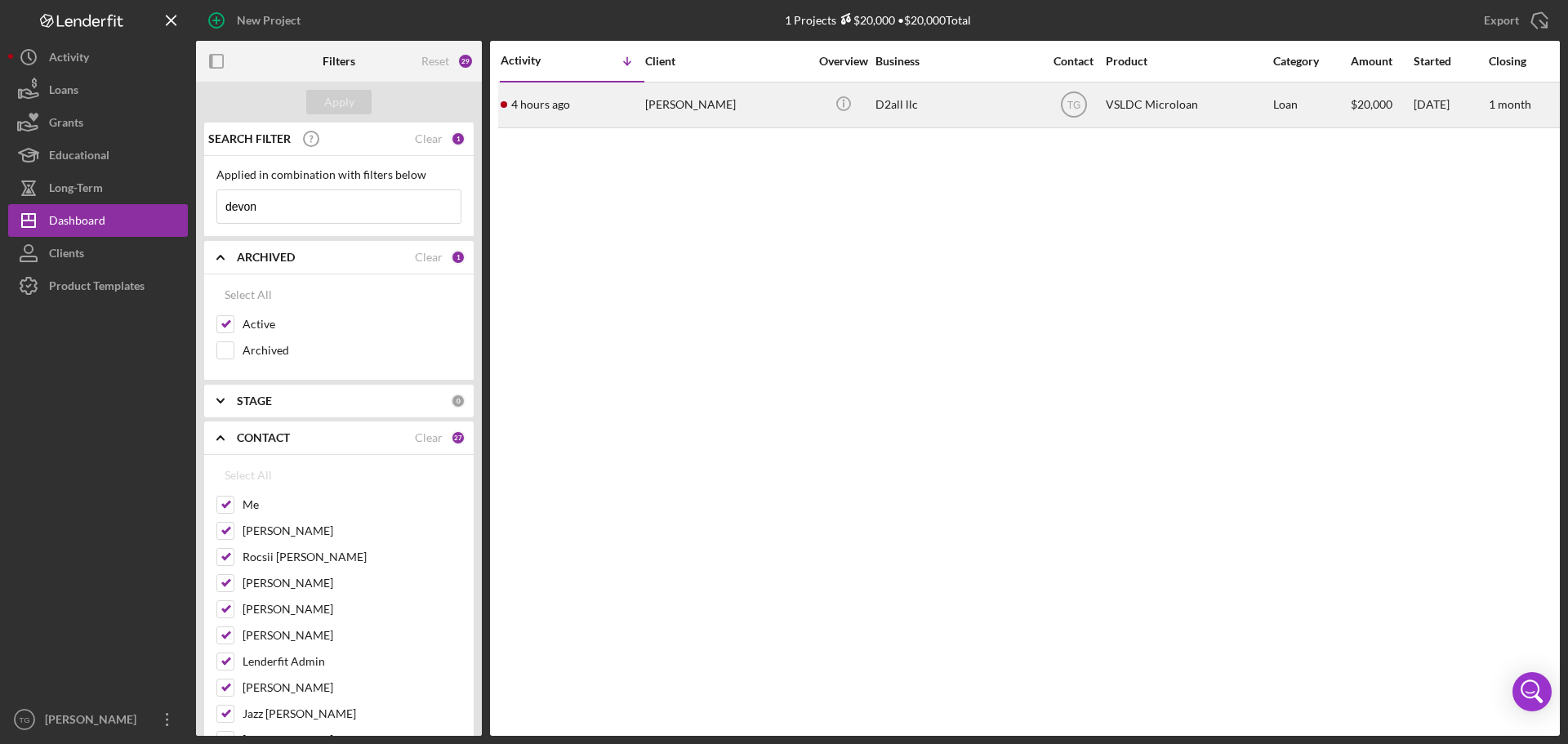
type input "devon"
click at [726, 100] on div "[PERSON_NAME]" at bounding box center [726, 104] width 164 height 43
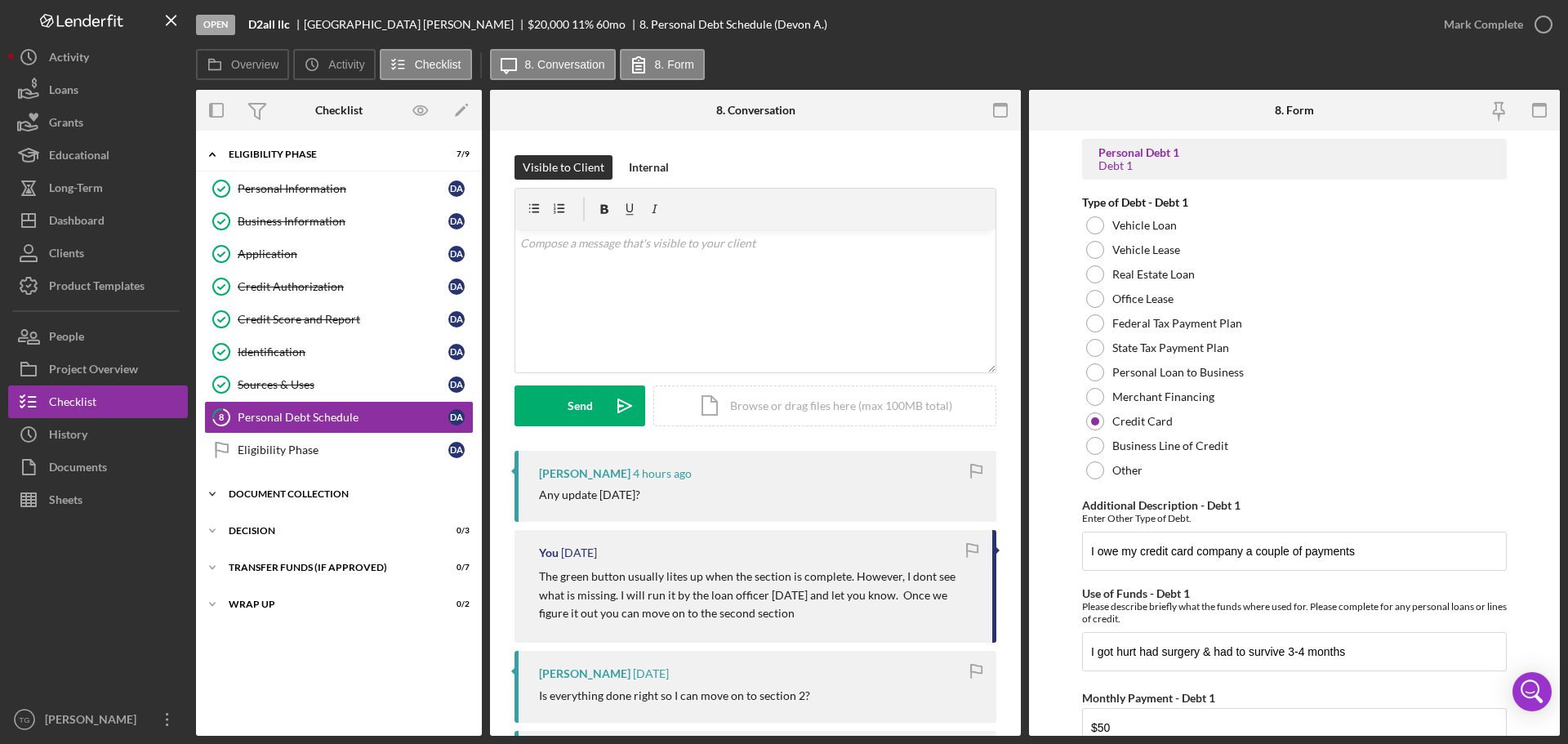
click at [213, 490] on icon "Icon/Expander" at bounding box center [212, 493] width 33 height 33
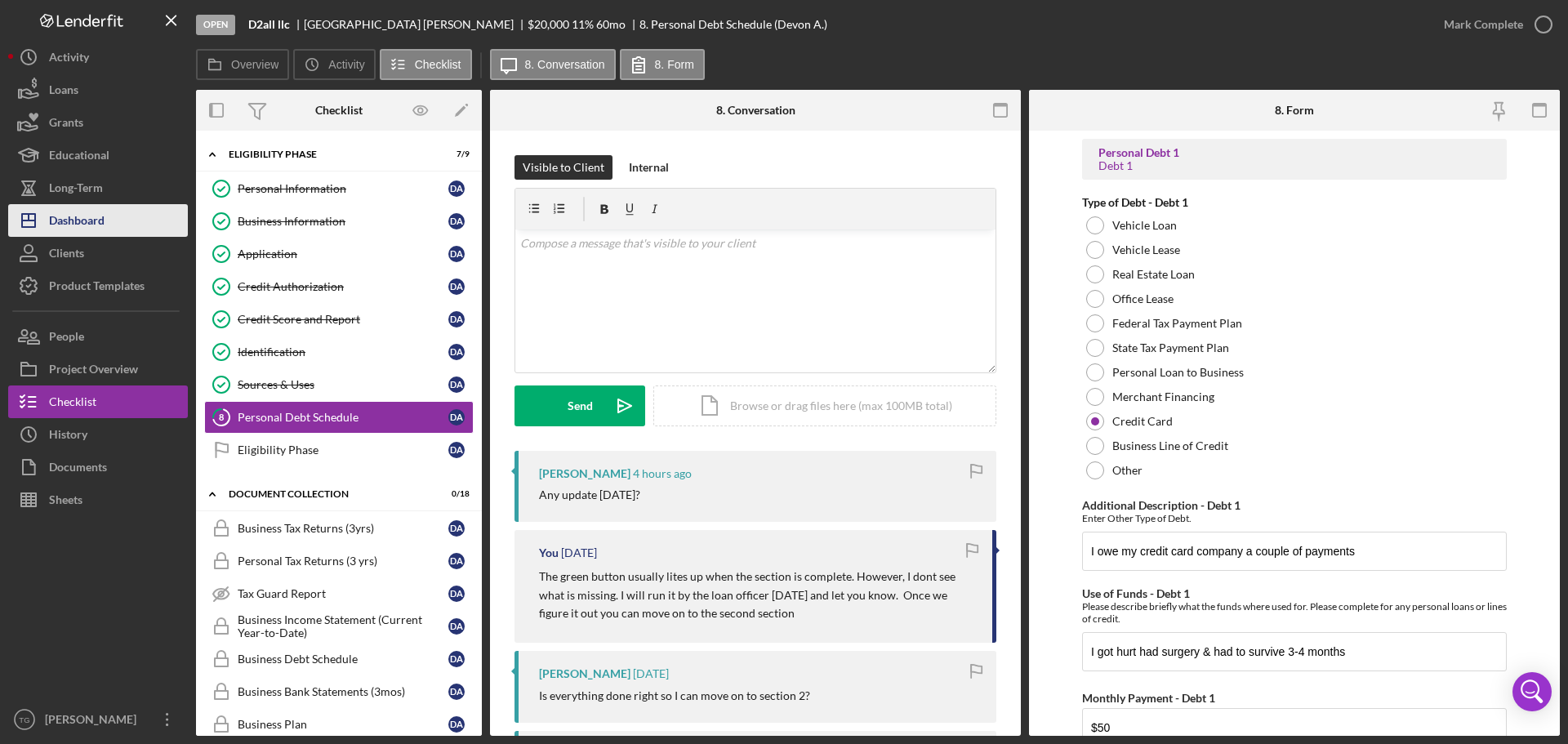
click at [96, 215] on div "Dashboard" at bounding box center [77, 222] width 55 height 36
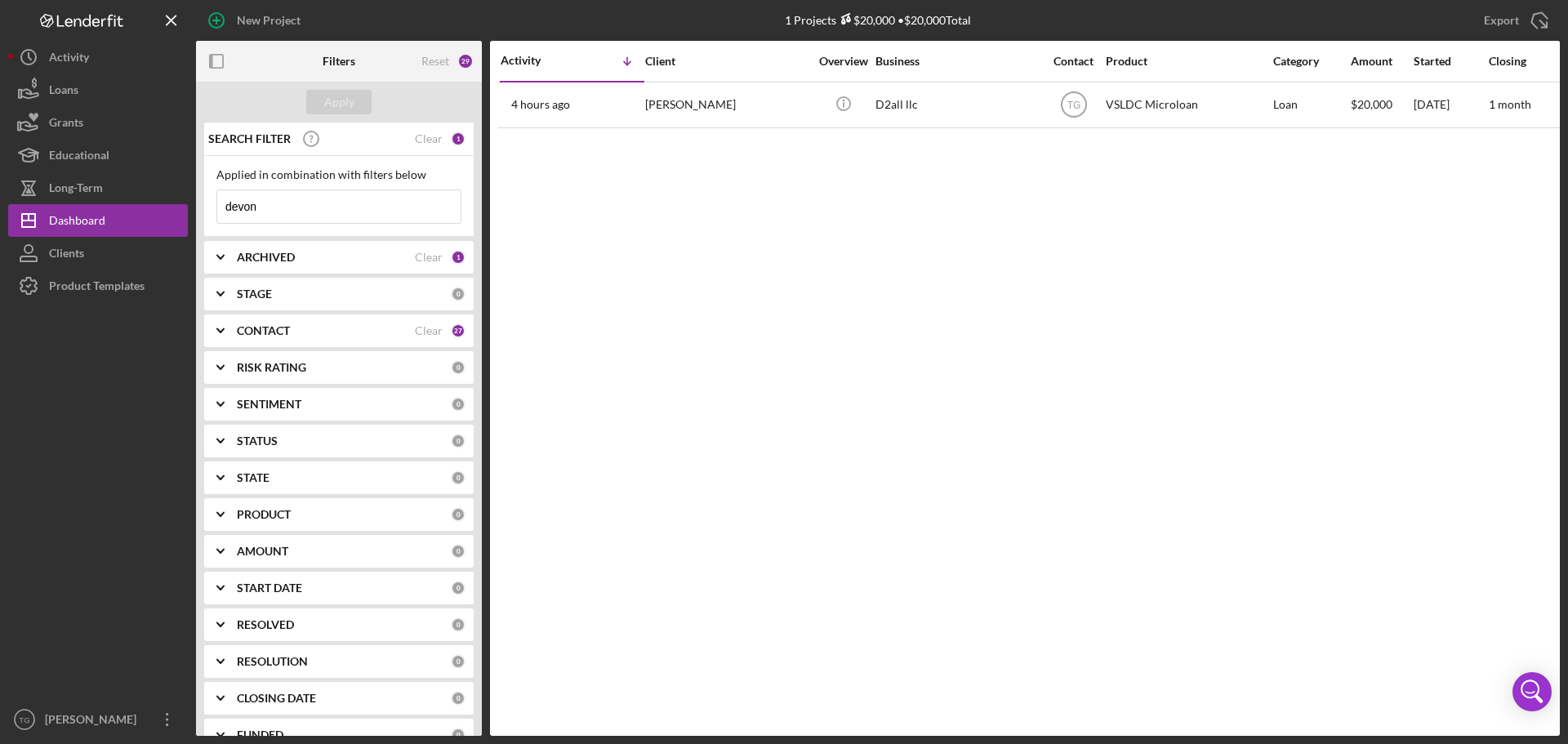
drag, startPoint x: 269, startPoint y: 204, endPoint x: 193, endPoint y: 227, distance: 79.4
click at [193, 227] on div "New Project 1 Projects $20,000 • $20,000 Total devon Export Icon/Export Filters…" at bounding box center [784, 367] width 1552 height 735
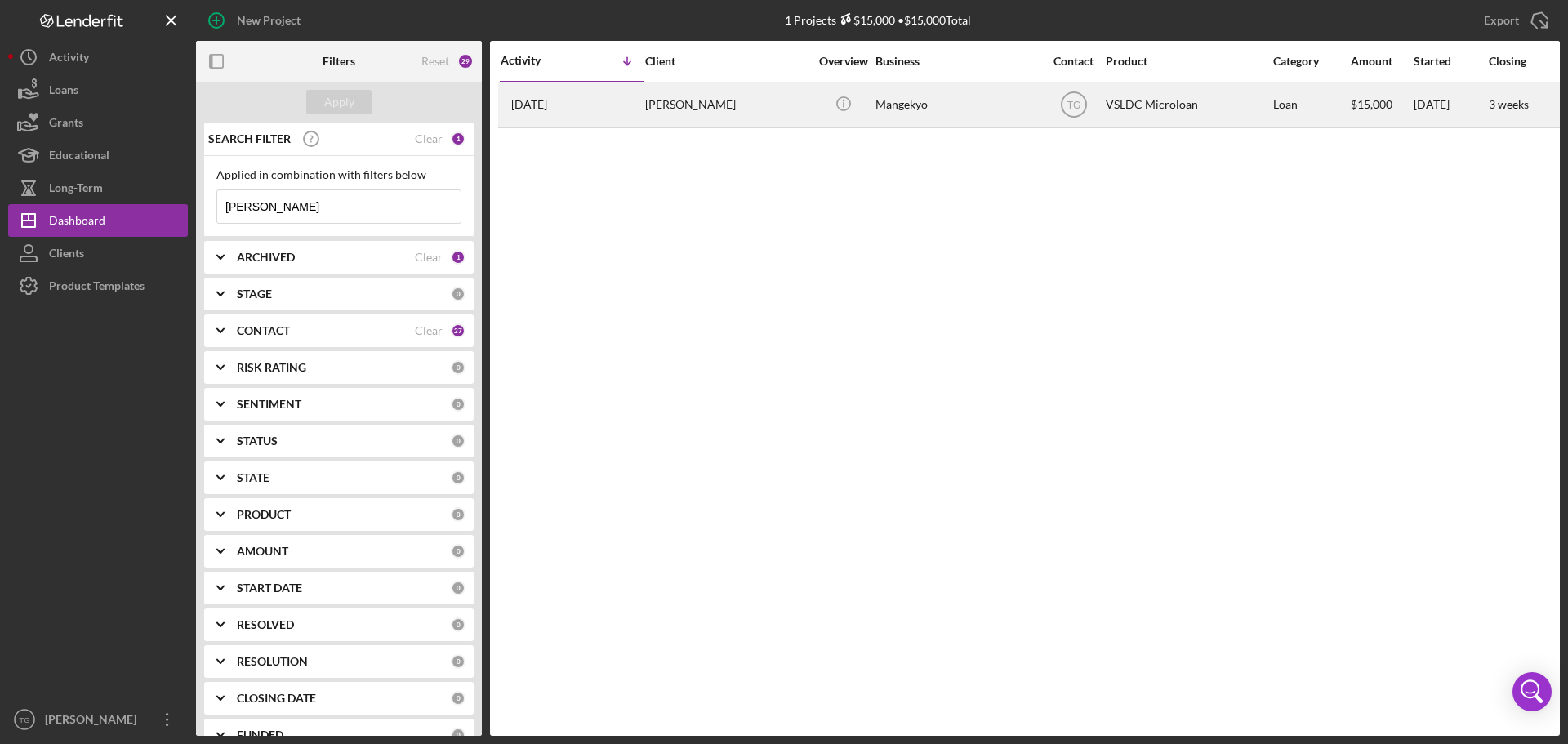
type input "[PERSON_NAME]"
click at [716, 103] on div "[PERSON_NAME]" at bounding box center [726, 104] width 164 height 43
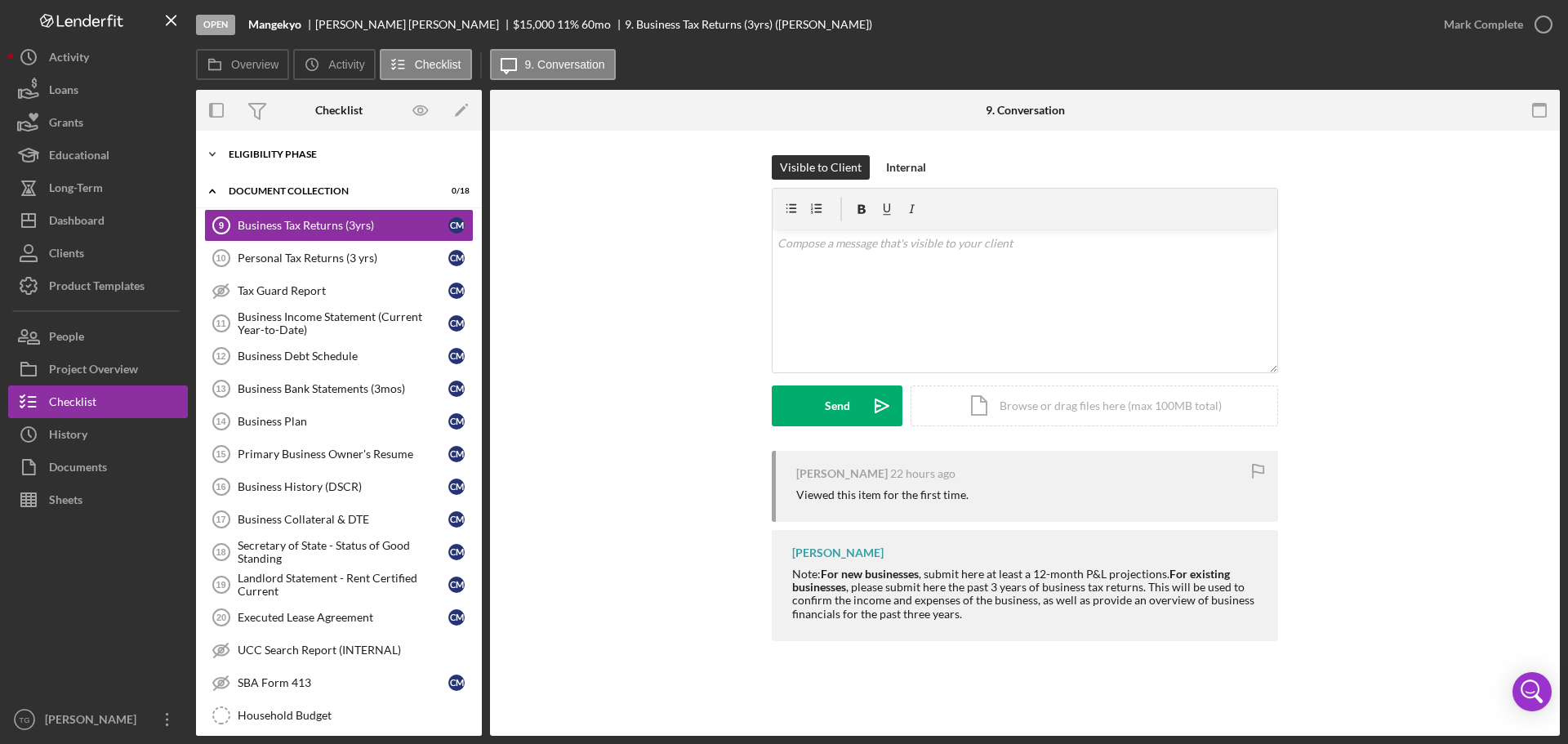
click at [215, 153] on polyline at bounding box center [211, 154] width 5 height 3
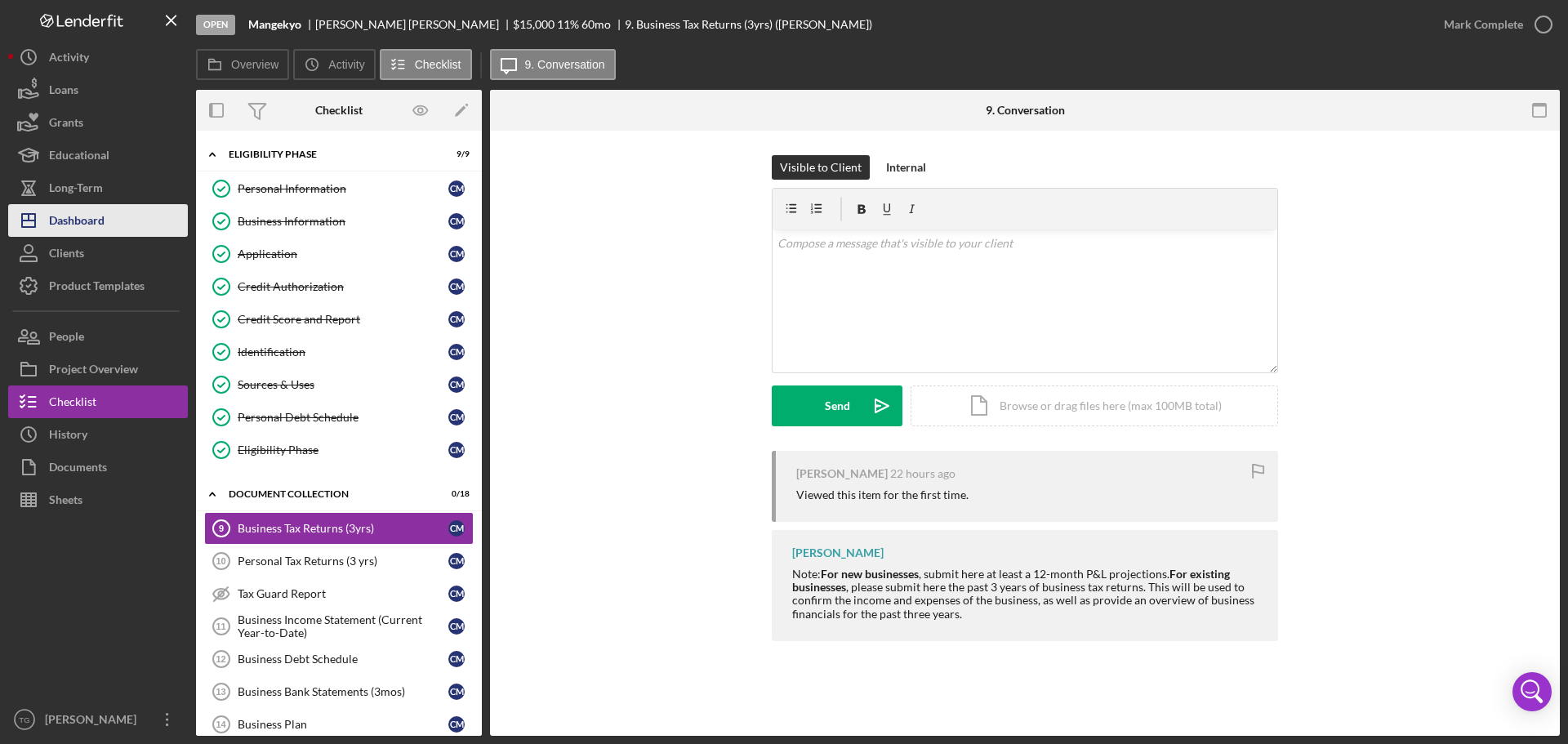
click at [79, 220] on div "Dashboard" at bounding box center [77, 222] width 55 height 36
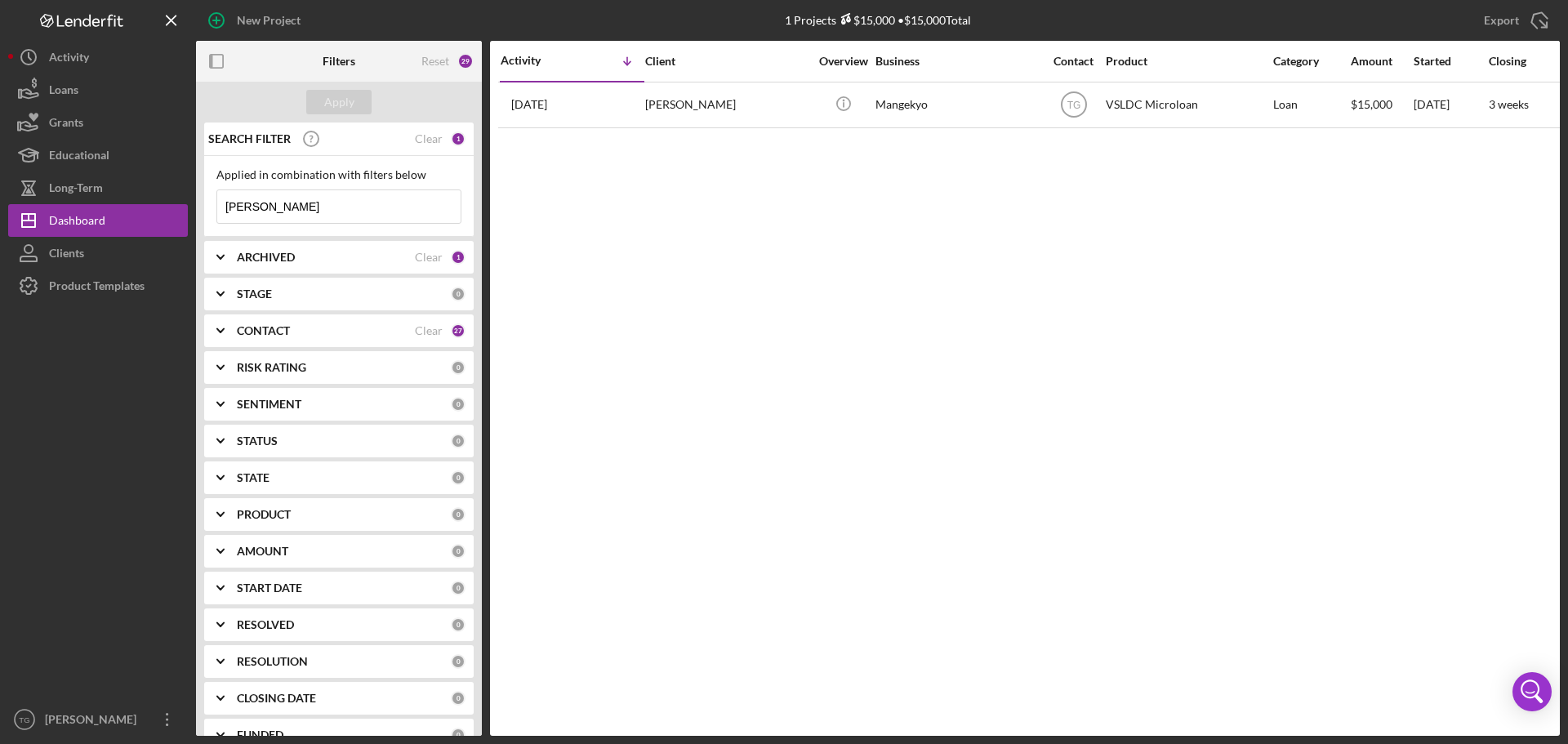
drag, startPoint x: 271, startPoint y: 208, endPoint x: 223, endPoint y: 209, distance: 48.0
click at [223, 209] on input "[PERSON_NAME]" at bounding box center [339, 207] width 243 height 33
click at [342, 93] on div "Apply" at bounding box center [340, 102] width 31 height 25
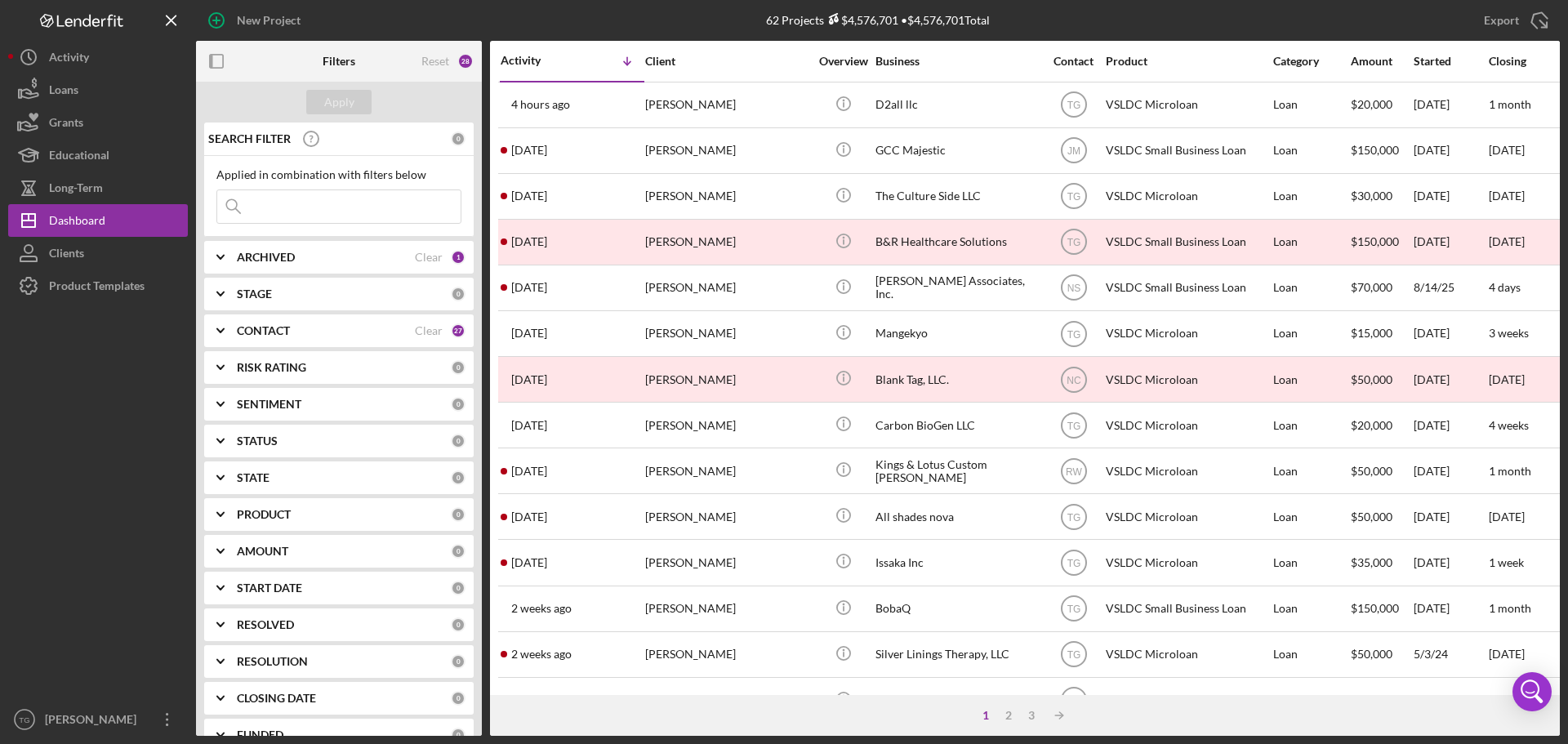
click at [308, 199] on input at bounding box center [339, 207] width 243 height 33
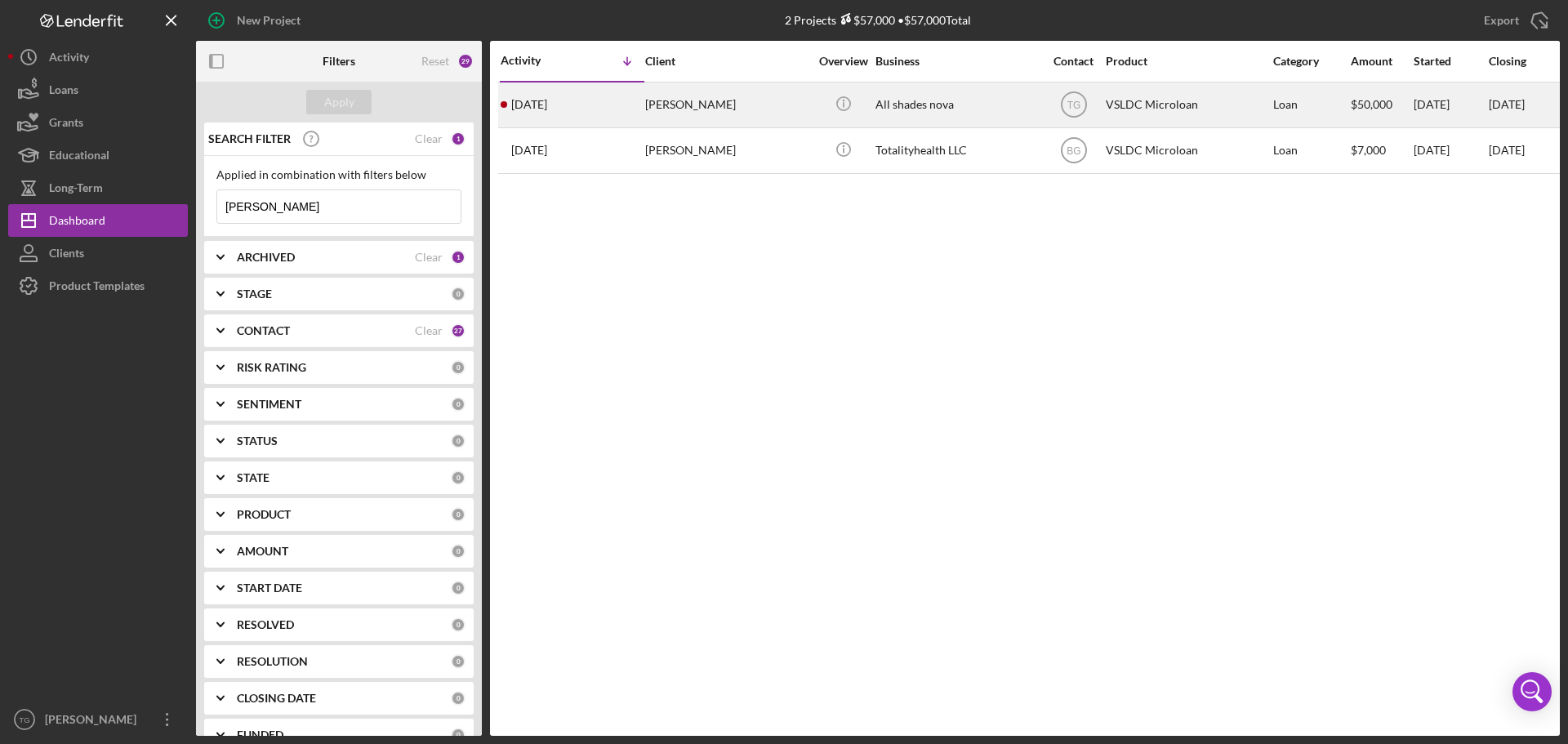
type input "[PERSON_NAME]"
click at [707, 103] on div "[PERSON_NAME]" at bounding box center [726, 104] width 164 height 43
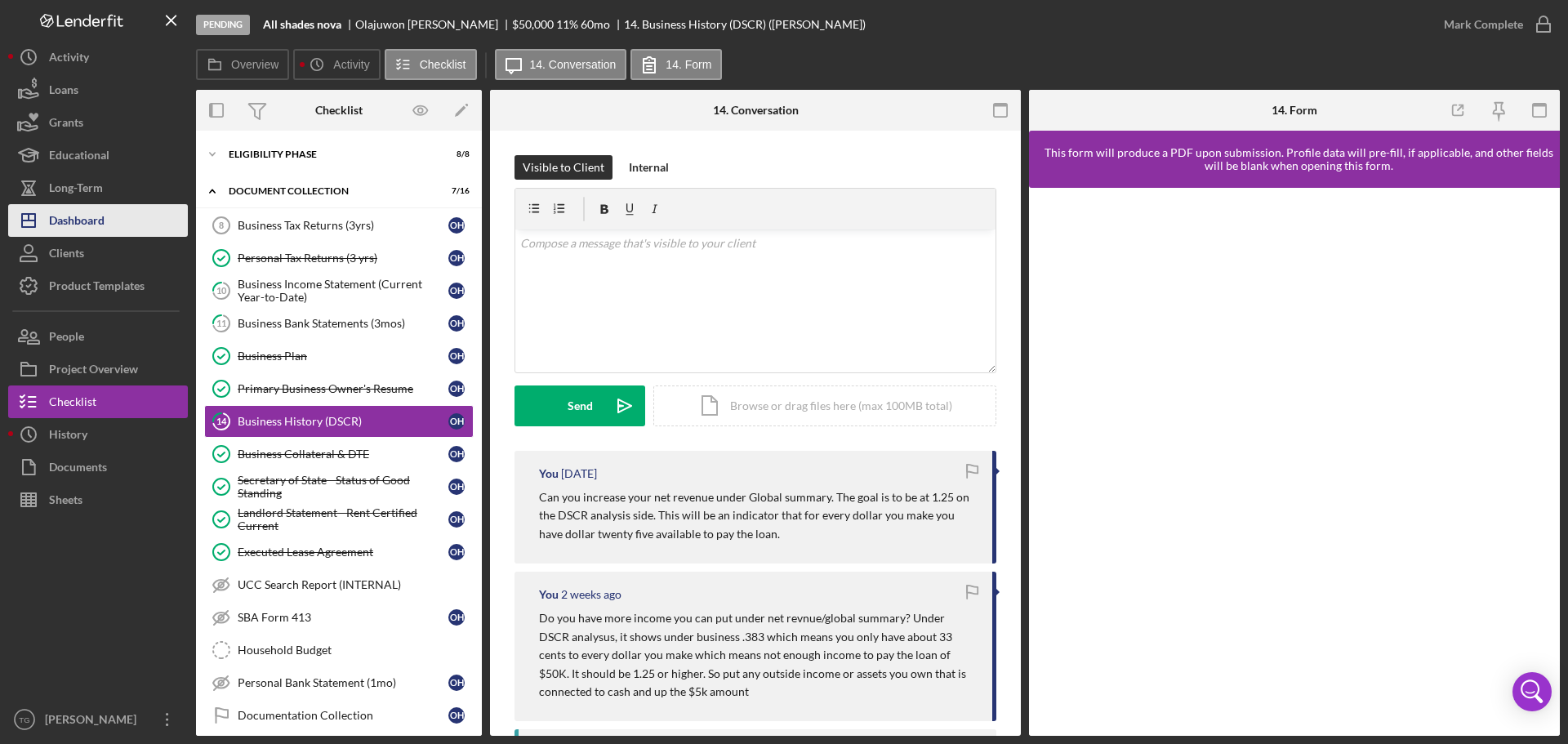
click at [78, 216] on div "Dashboard" at bounding box center [77, 222] width 55 height 36
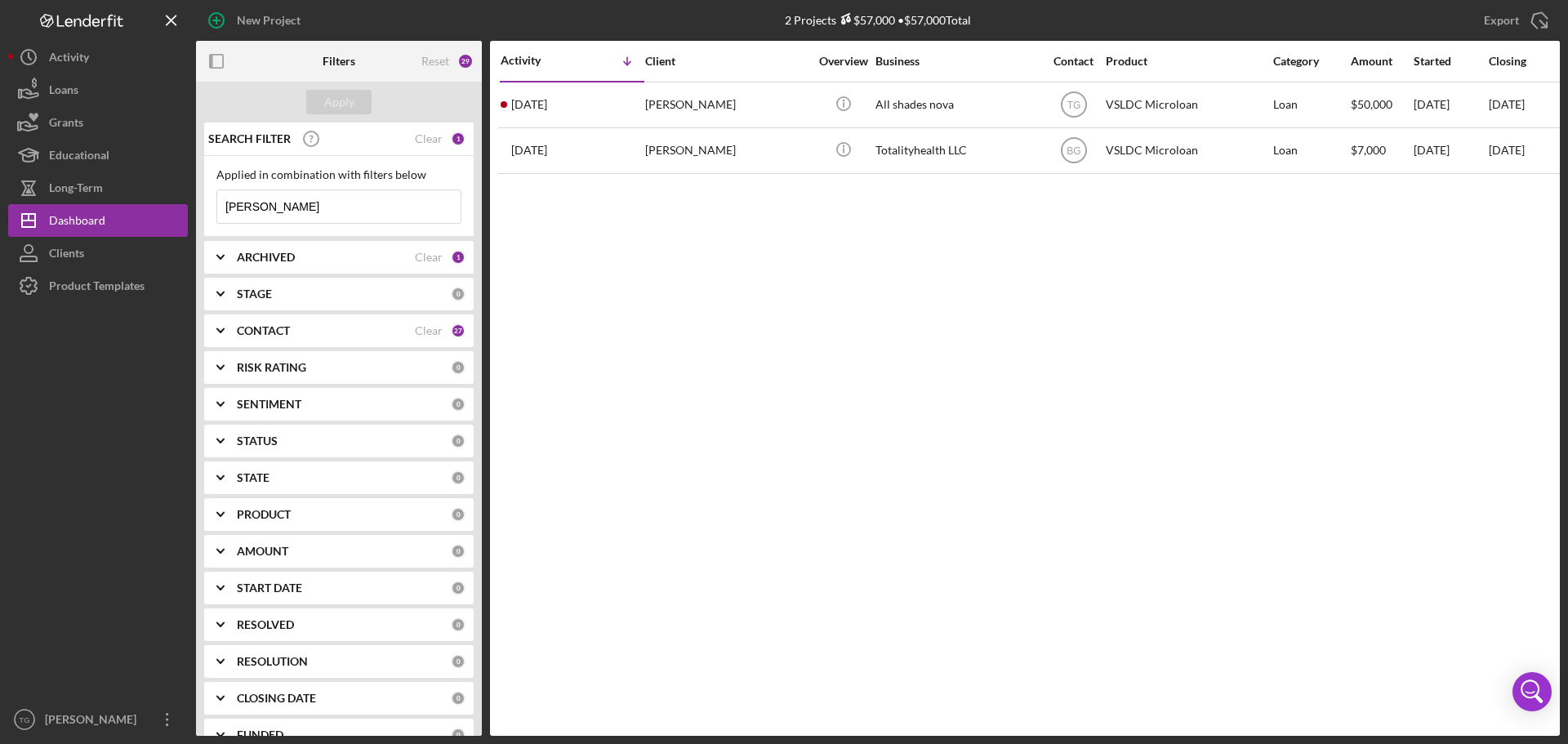
drag, startPoint x: 282, startPoint y: 206, endPoint x: 189, endPoint y: 211, distance: 93.1
click at [189, 211] on div "New Project 2 Projects $57,000 • $57,000 Total [PERSON_NAME] Export Icon/Export…" at bounding box center [784, 367] width 1552 height 735
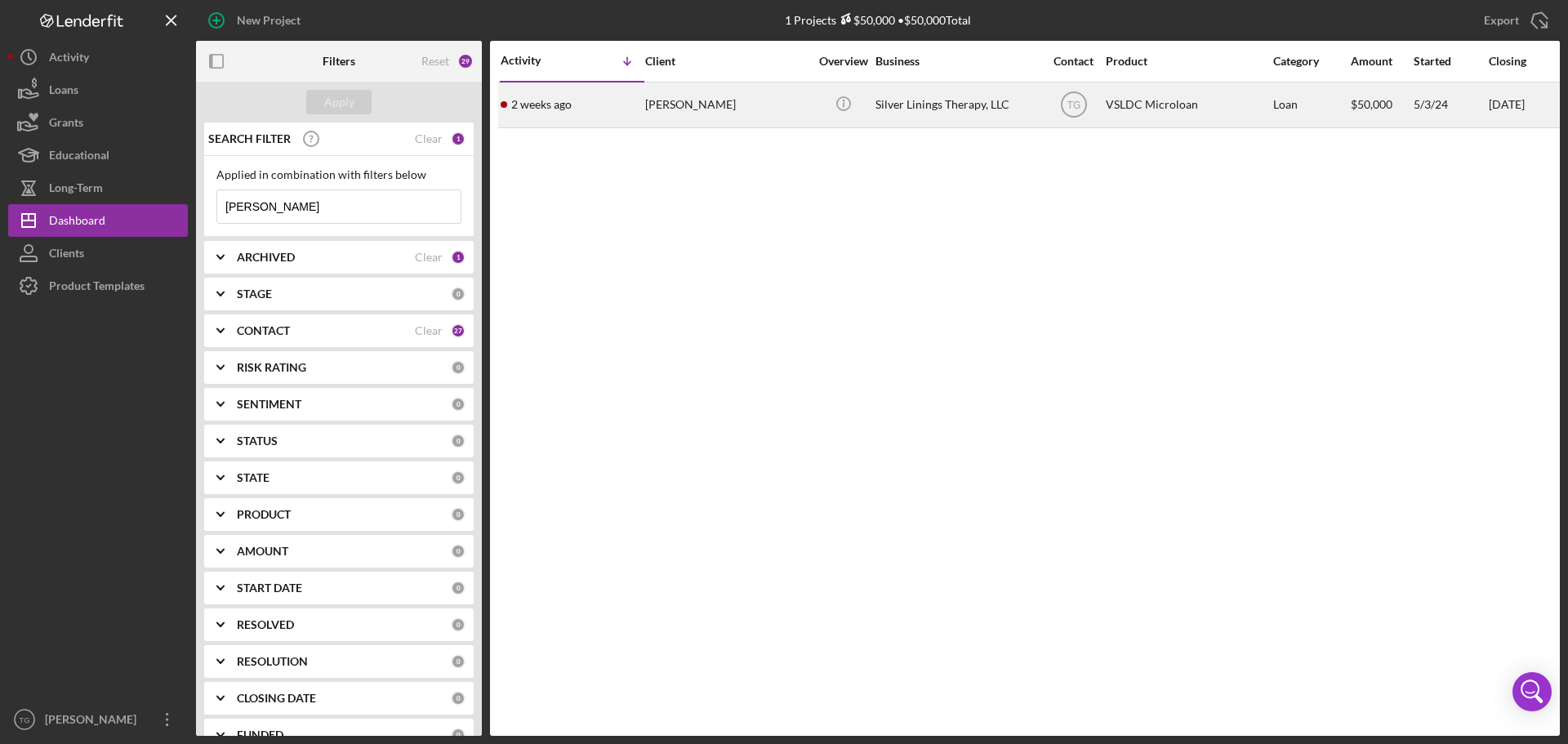
type input "[PERSON_NAME]"
drag, startPoint x: 740, startPoint y: 102, endPoint x: 747, endPoint y: 97, distance: 8.6
click at [747, 97] on div "[PERSON_NAME]" at bounding box center [726, 104] width 164 height 43
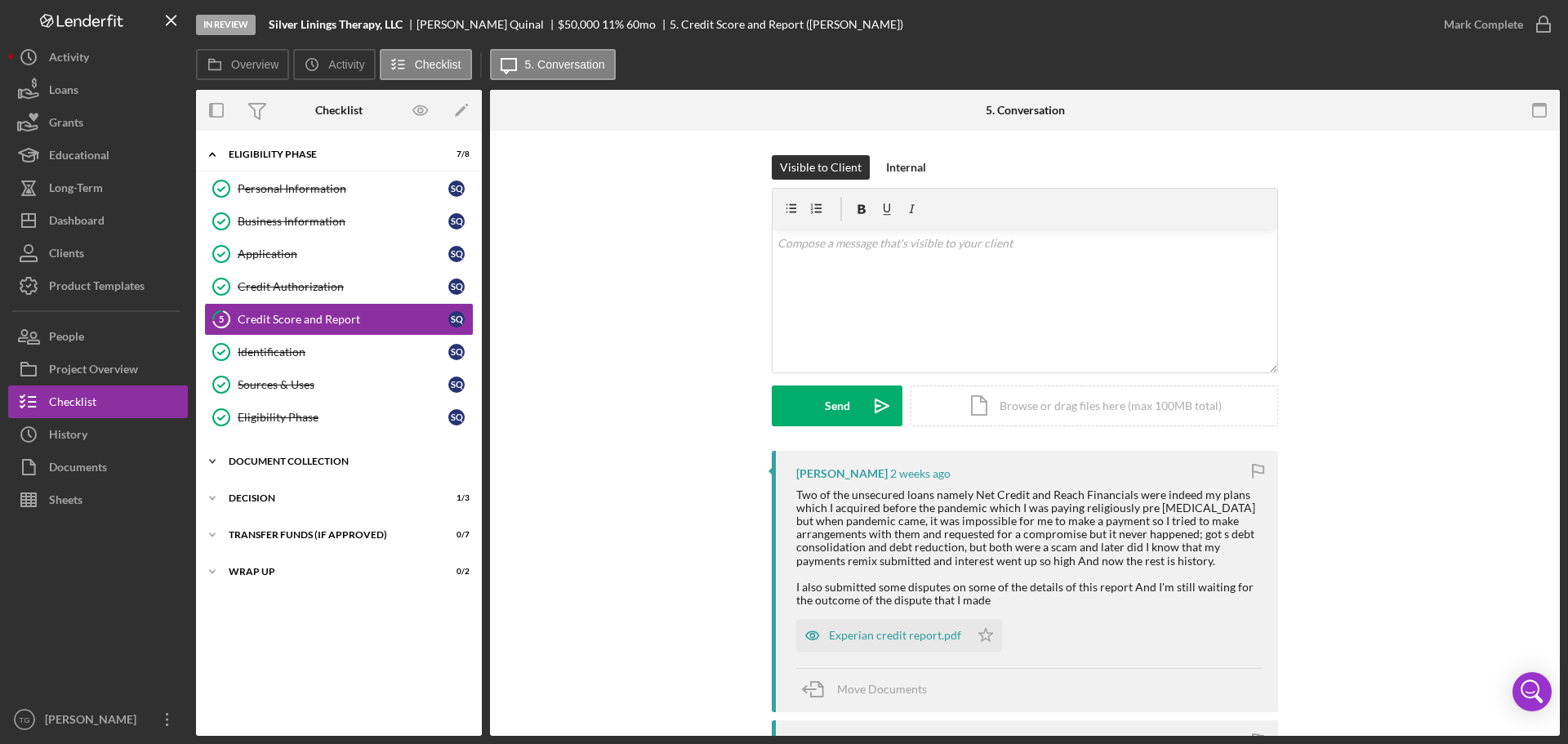
click at [210, 460] on polyline at bounding box center [211, 461] width 5 height 3
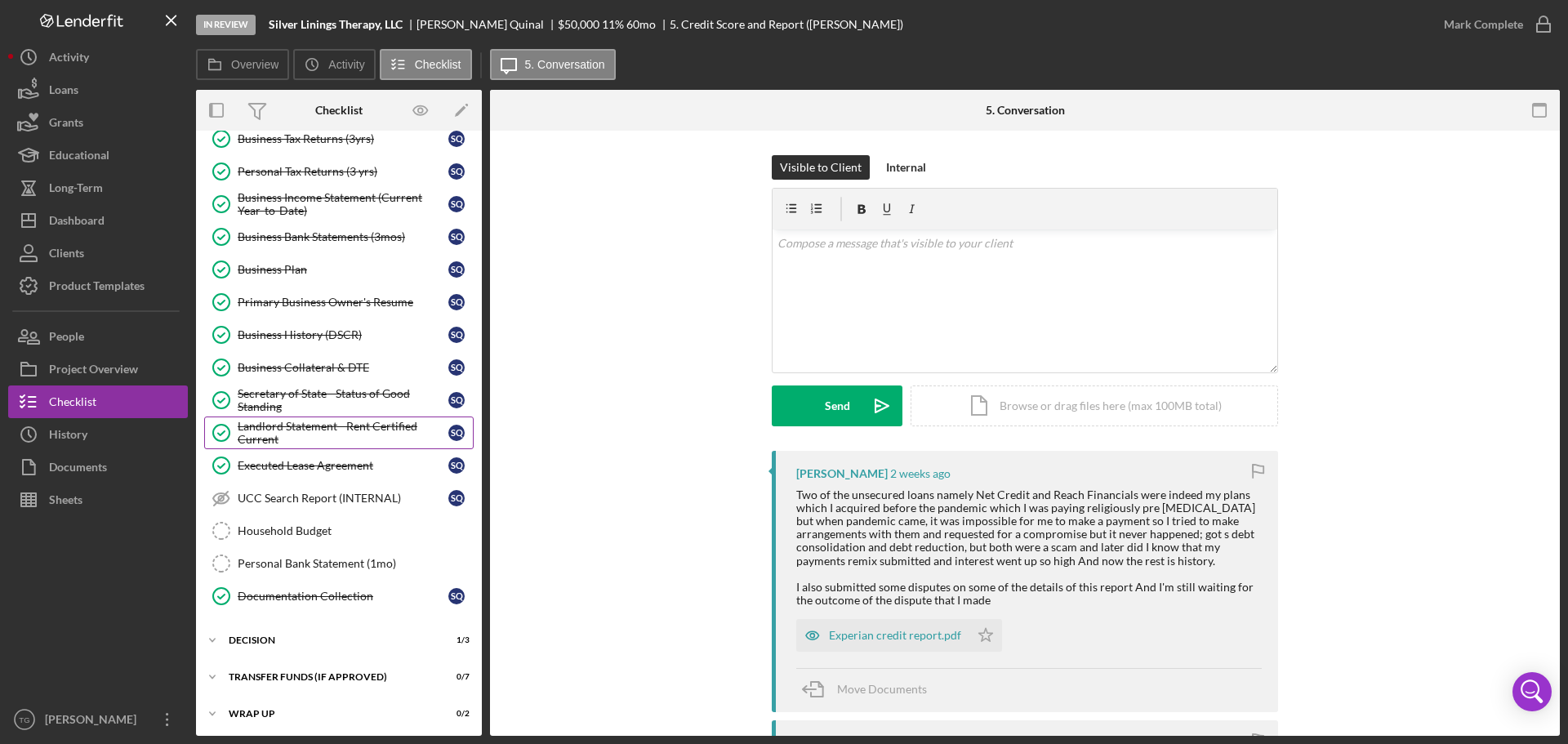
scroll to position [360, 0]
click at [282, 590] on div "Documentation Collection" at bounding box center [342, 593] width 210 height 13
